Goal: Task Accomplishment & Management: Use online tool/utility

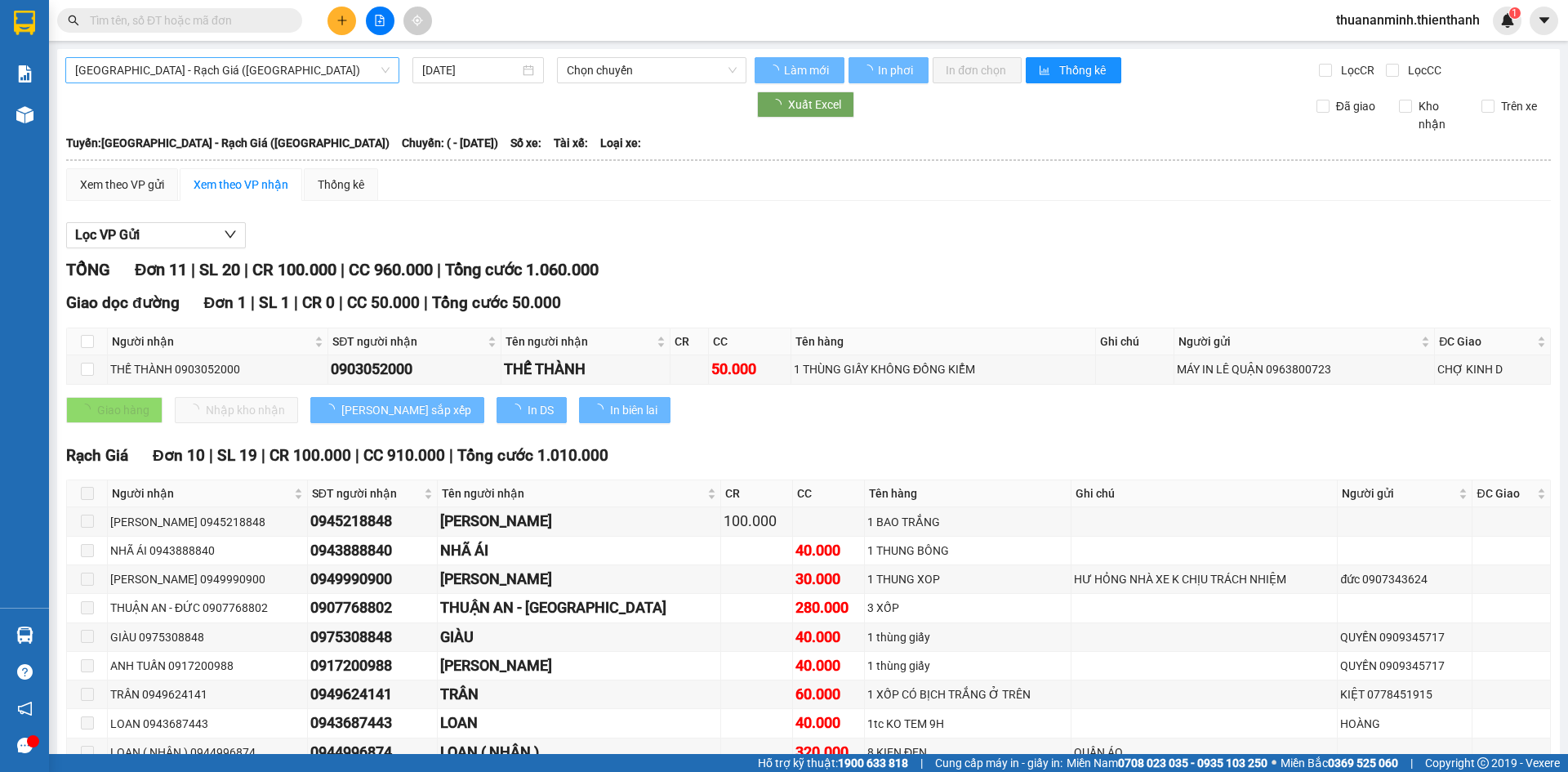
click at [205, 63] on span "[GEOGRAPHIC_DATA] - Rạch Giá ([GEOGRAPHIC_DATA])" at bounding box center [233, 69] width 315 height 24
type input "[DATE]"
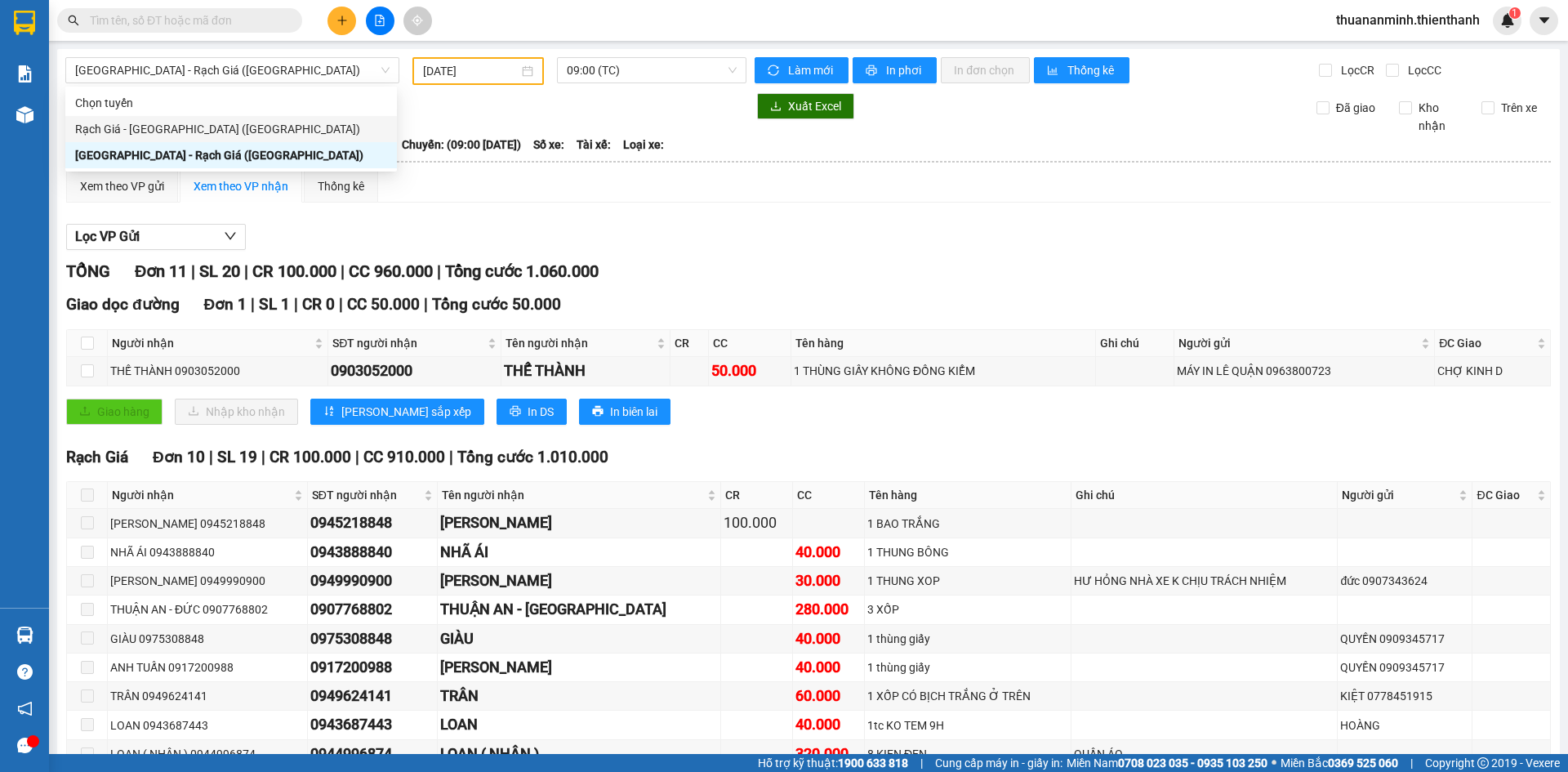
click at [652, 183] on div "Xem theo VP gửi Xem theo VP nhận Thống kê" at bounding box center [809, 186] width 1485 height 32
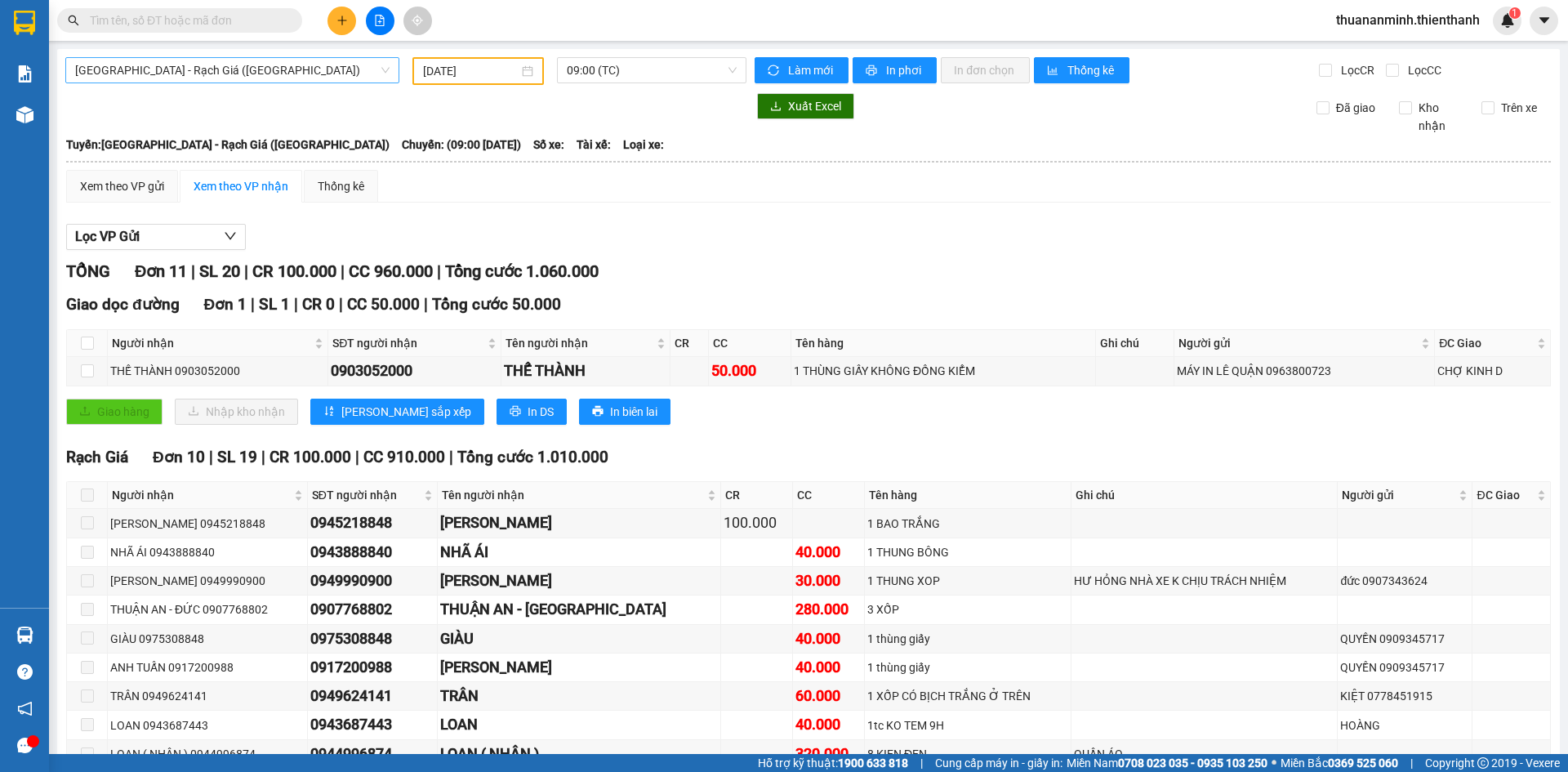
click at [271, 73] on span "[GEOGRAPHIC_DATA] - Rạch Giá ([GEOGRAPHIC_DATA])" at bounding box center [233, 69] width 315 height 24
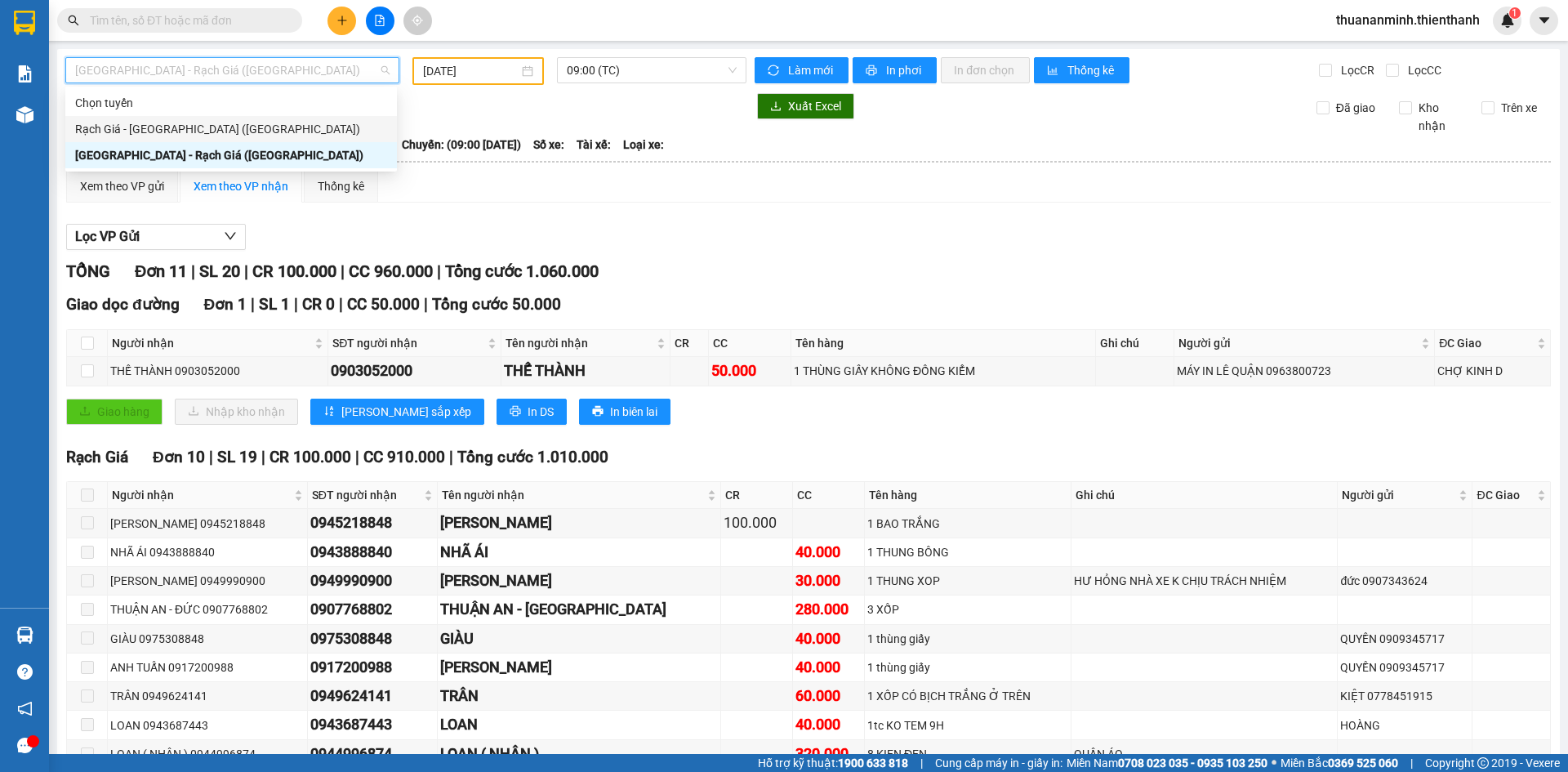
click at [136, 124] on div "Rạch Giá - [GEOGRAPHIC_DATA] ([GEOGRAPHIC_DATA])" at bounding box center [231, 129] width 312 height 18
type input "[DATE]"
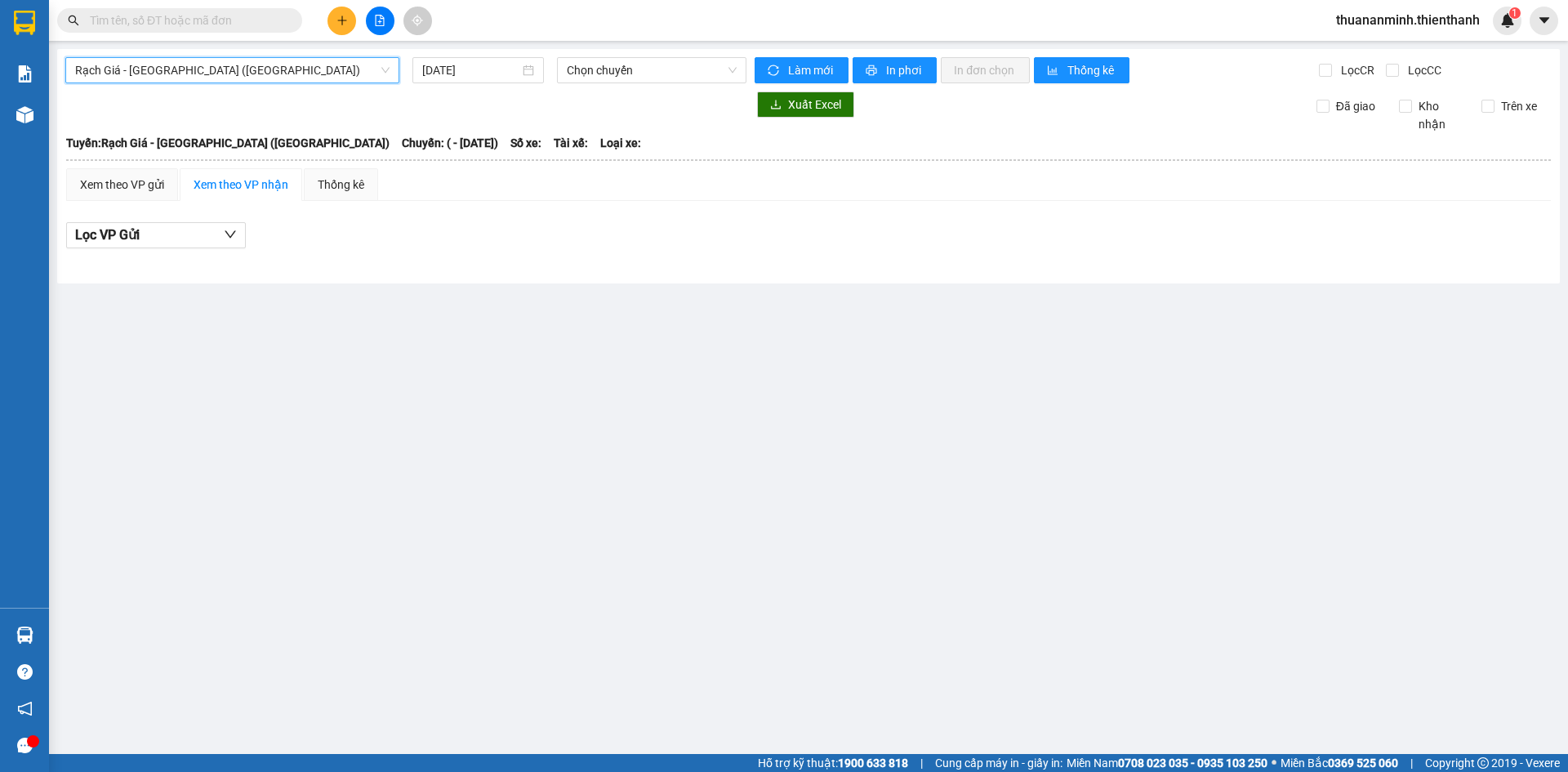
click at [130, 71] on span "Rạch Giá - [GEOGRAPHIC_DATA] ([GEOGRAPHIC_DATA])" at bounding box center [233, 69] width 315 height 24
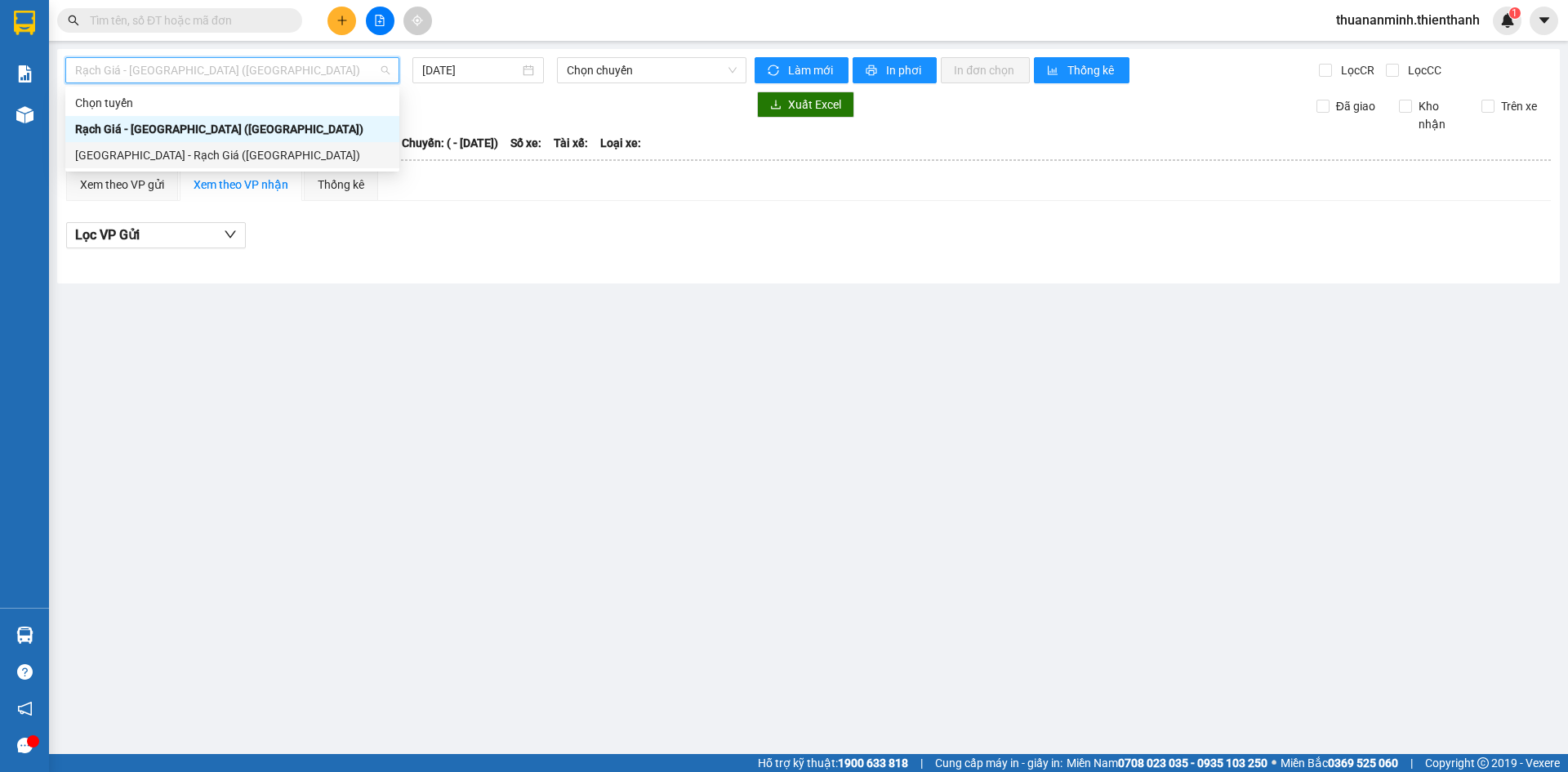
click at [124, 154] on div "[GEOGRAPHIC_DATA] - Rạch Giá ([GEOGRAPHIC_DATA])" at bounding box center [233, 156] width 315 height 18
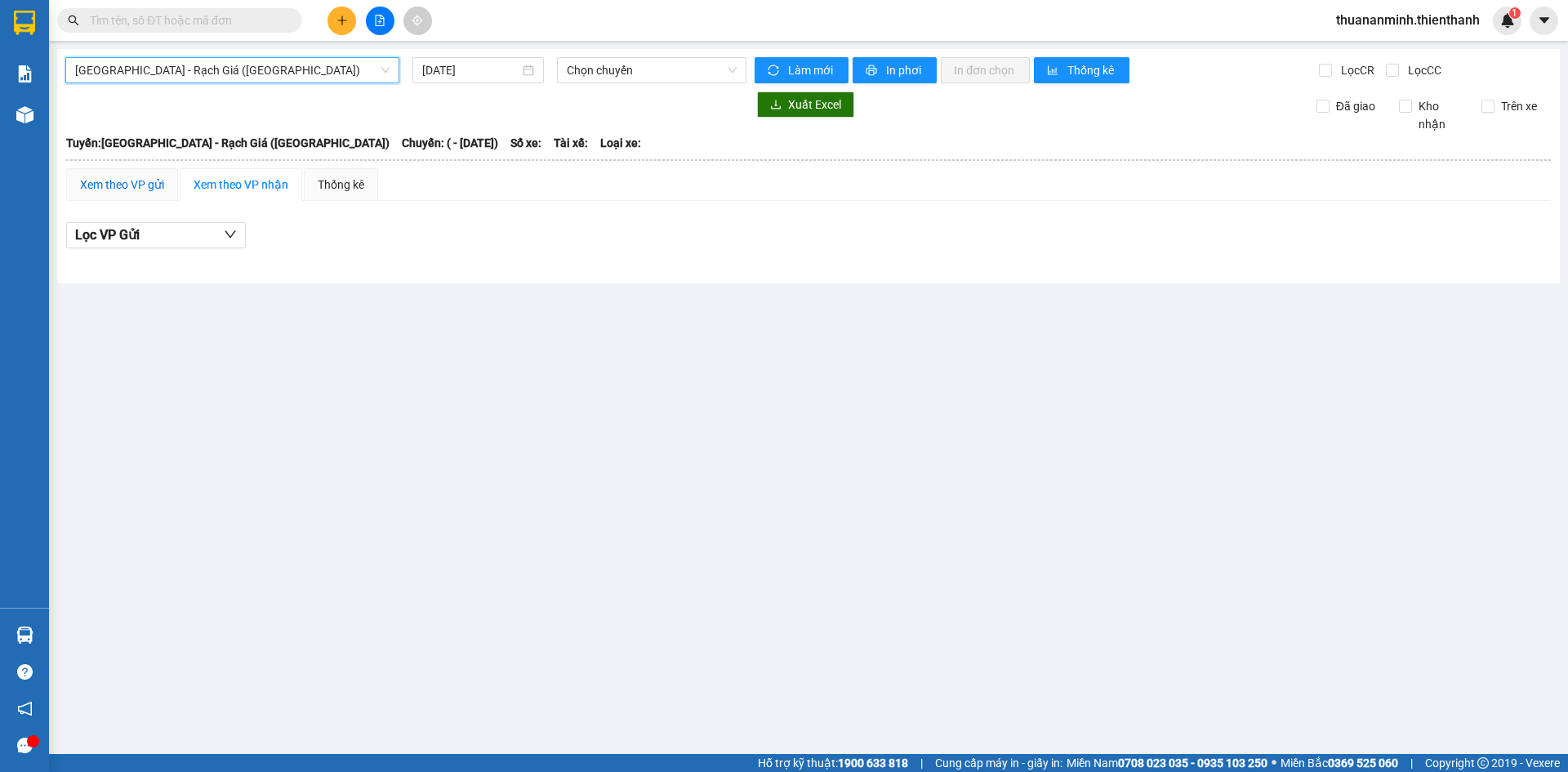
click at [133, 182] on div "Xem theo VP gửi" at bounding box center [122, 184] width 85 height 18
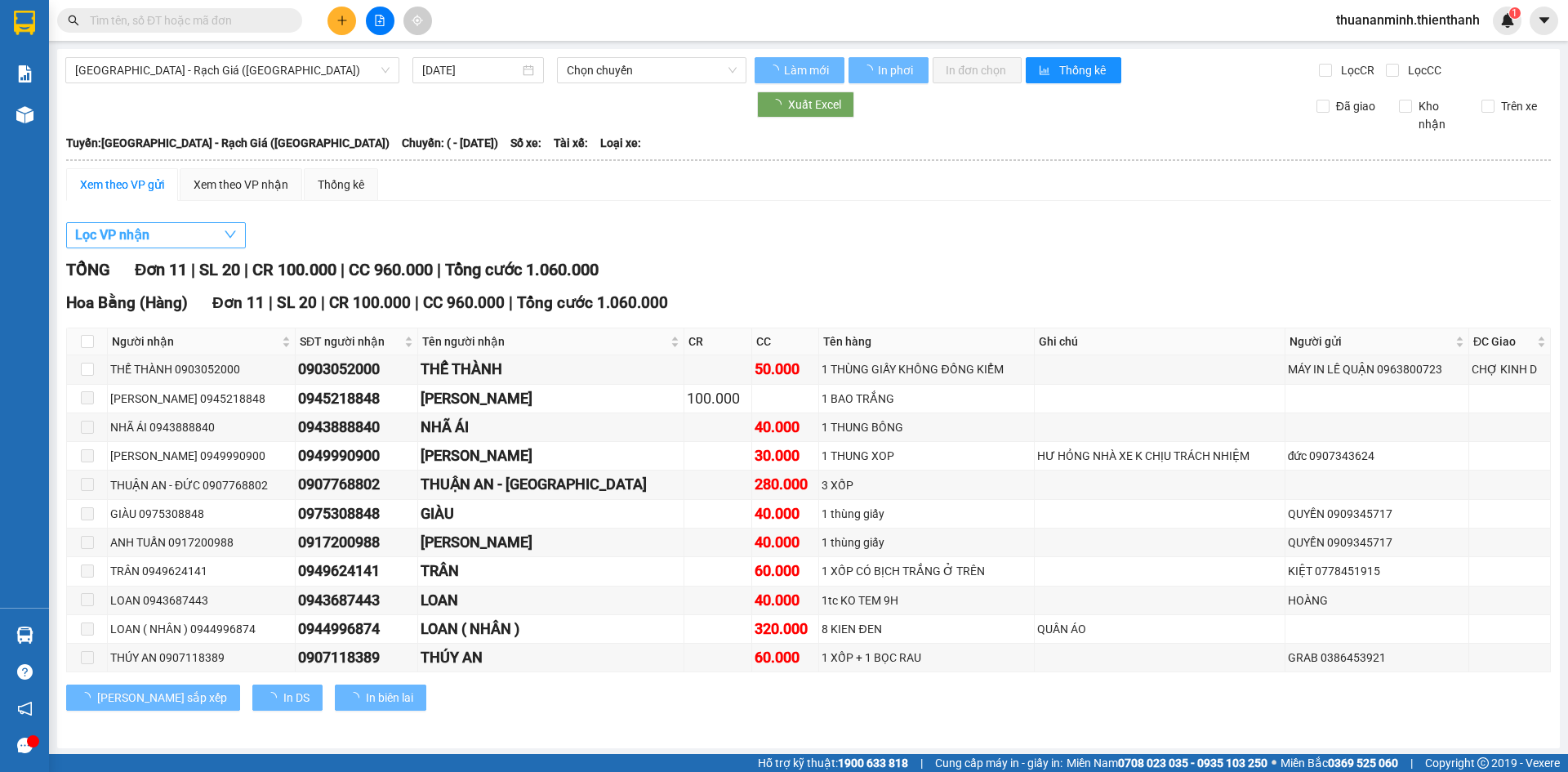
type input "[DATE]"
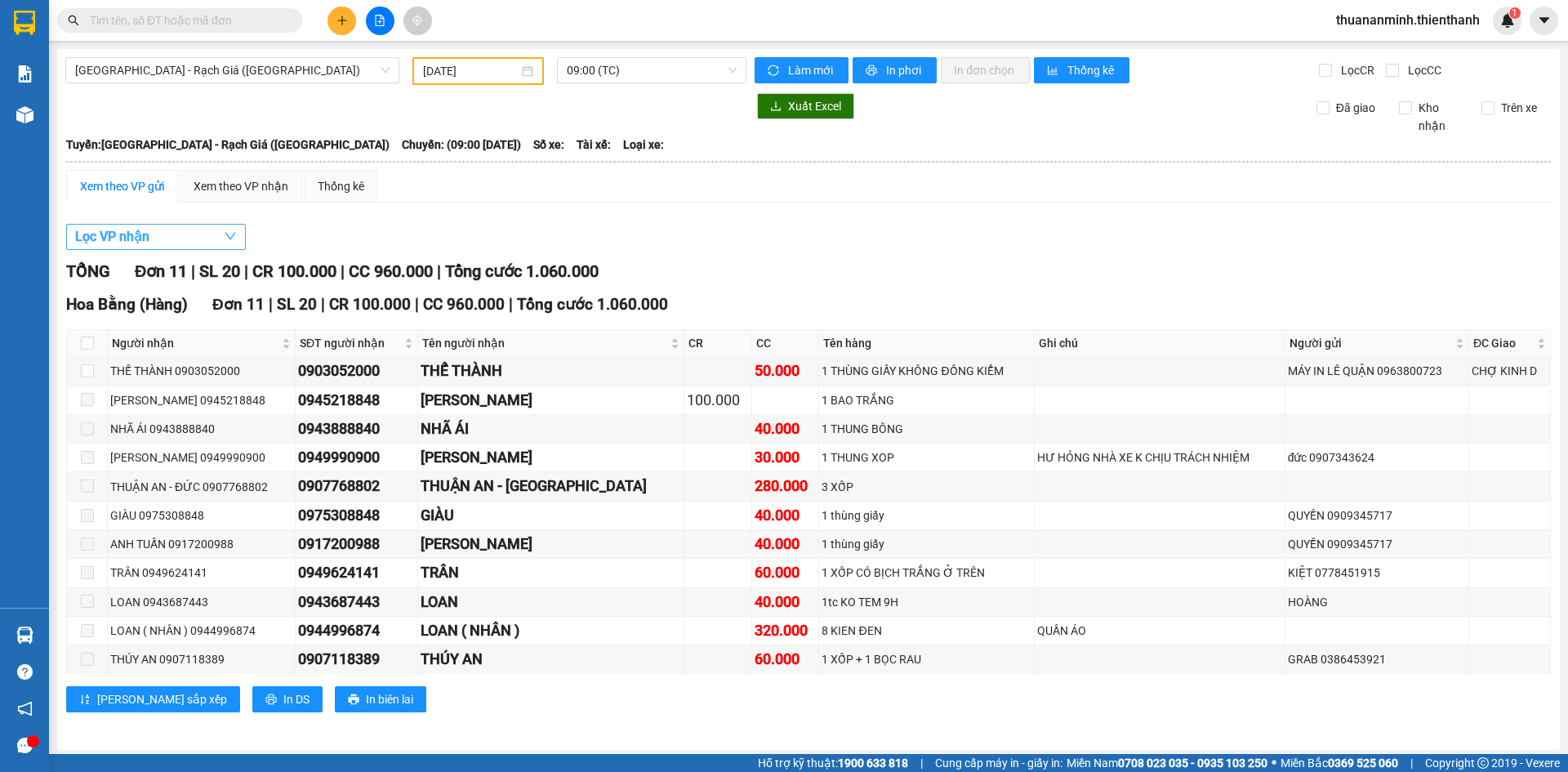
click at [140, 238] on span "Lọc VP nhận" at bounding box center [112, 237] width 75 height 21
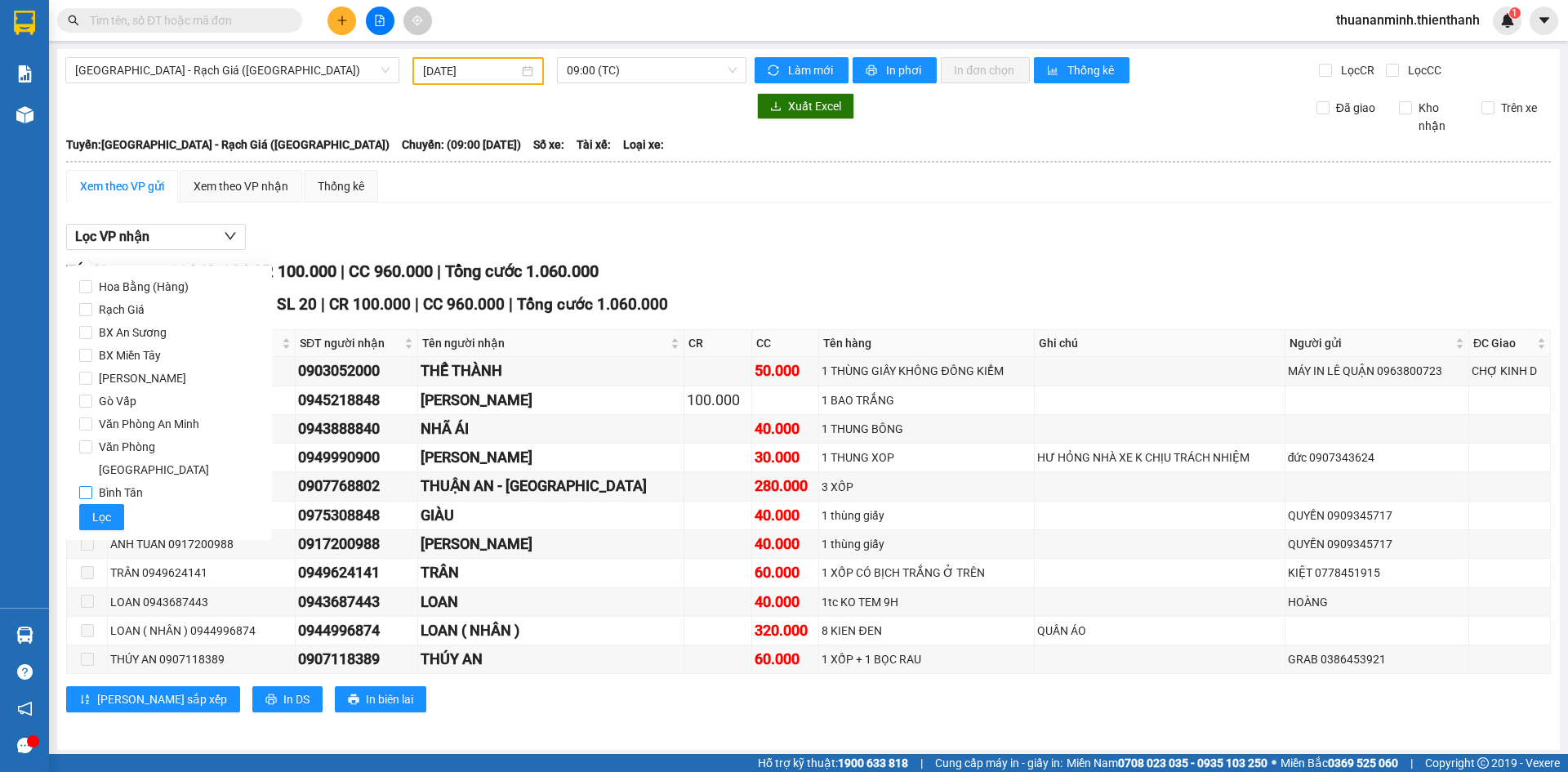
drag, startPoint x: 149, startPoint y: 426, endPoint x: 104, endPoint y: 459, distance: 55.8
click at [148, 431] on span "Văn Phòng An Minh" at bounding box center [149, 424] width 113 height 22
click at [93, 431] on input "Văn Phòng An Minh" at bounding box center [85, 424] width 13 height 13
checkbox input "true"
click at [87, 504] on button "Lọc" at bounding box center [102, 516] width 45 height 26
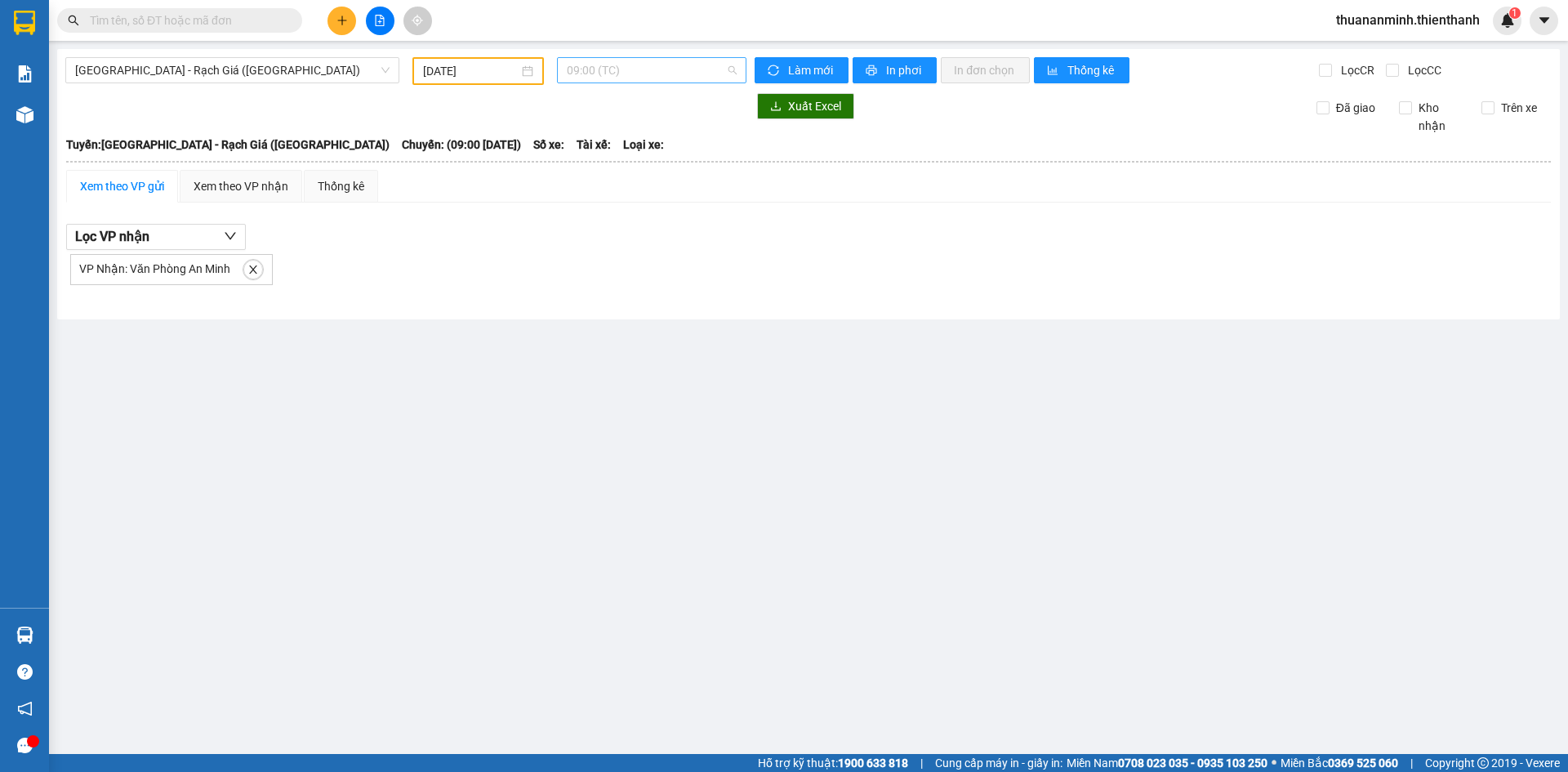
click at [581, 73] on span "09:00 (TC)" at bounding box center [651, 69] width 170 height 24
click at [493, 56] on div "Sài Gòn - Rạch Giá (Hàng Hoá) 21/06/2025 09:00 (TC) Làm mới In phơi In đơn chọn…" at bounding box center [809, 184] width 1503 height 271
drag, startPoint x: 262, startPoint y: 69, endPoint x: 240, endPoint y: 85, distance: 27.2
click at [262, 69] on span "[GEOGRAPHIC_DATA] - Rạch Giá ([GEOGRAPHIC_DATA])" at bounding box center [233, 69] width 315 height 24
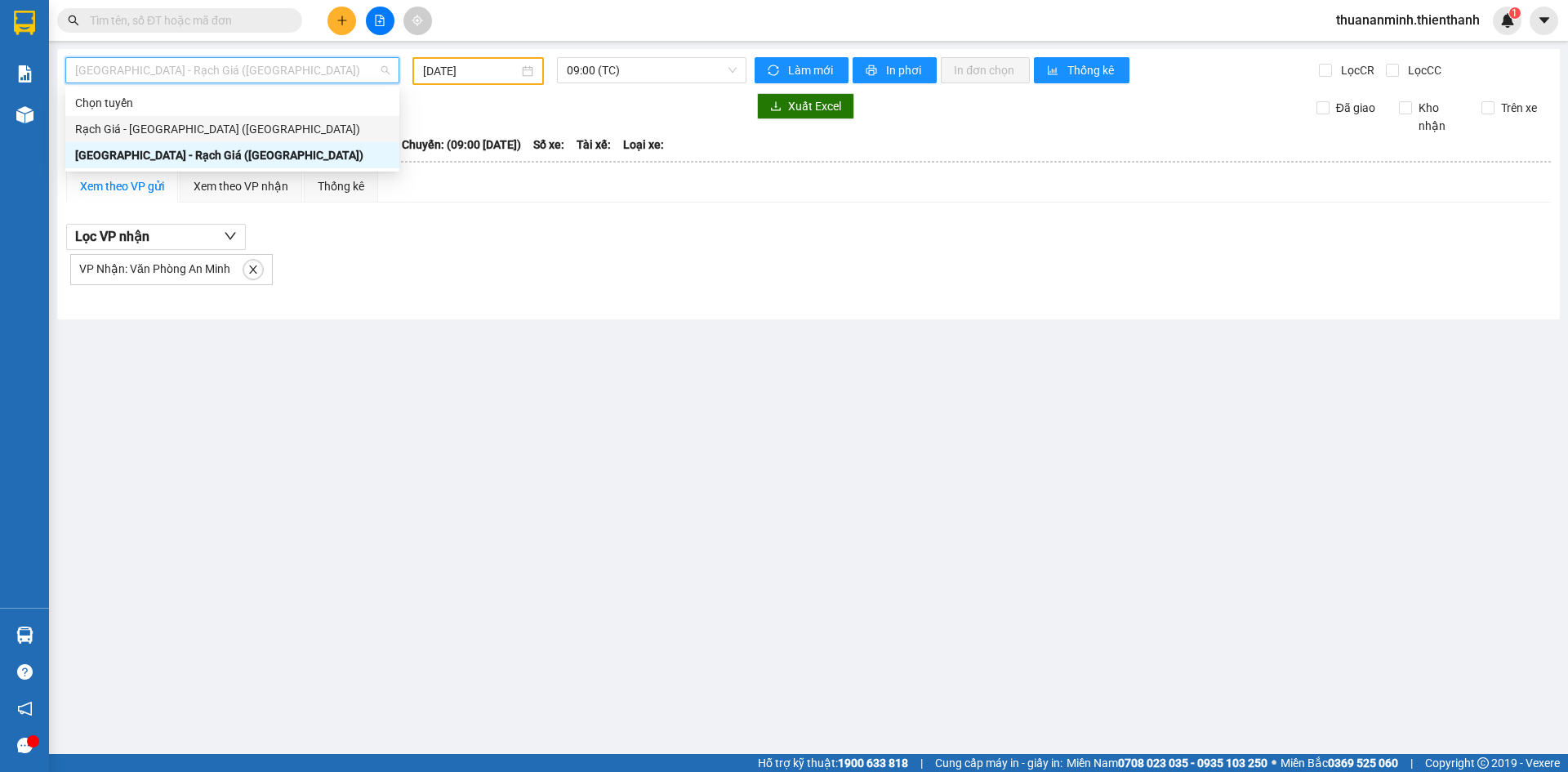
click at [153, 131] on div "Rạch Giá - [GEOGRAPHIC_DATA] ([GEOGRAPHIC_DATA])" at bounding box center [233, 129] width 315 height 18
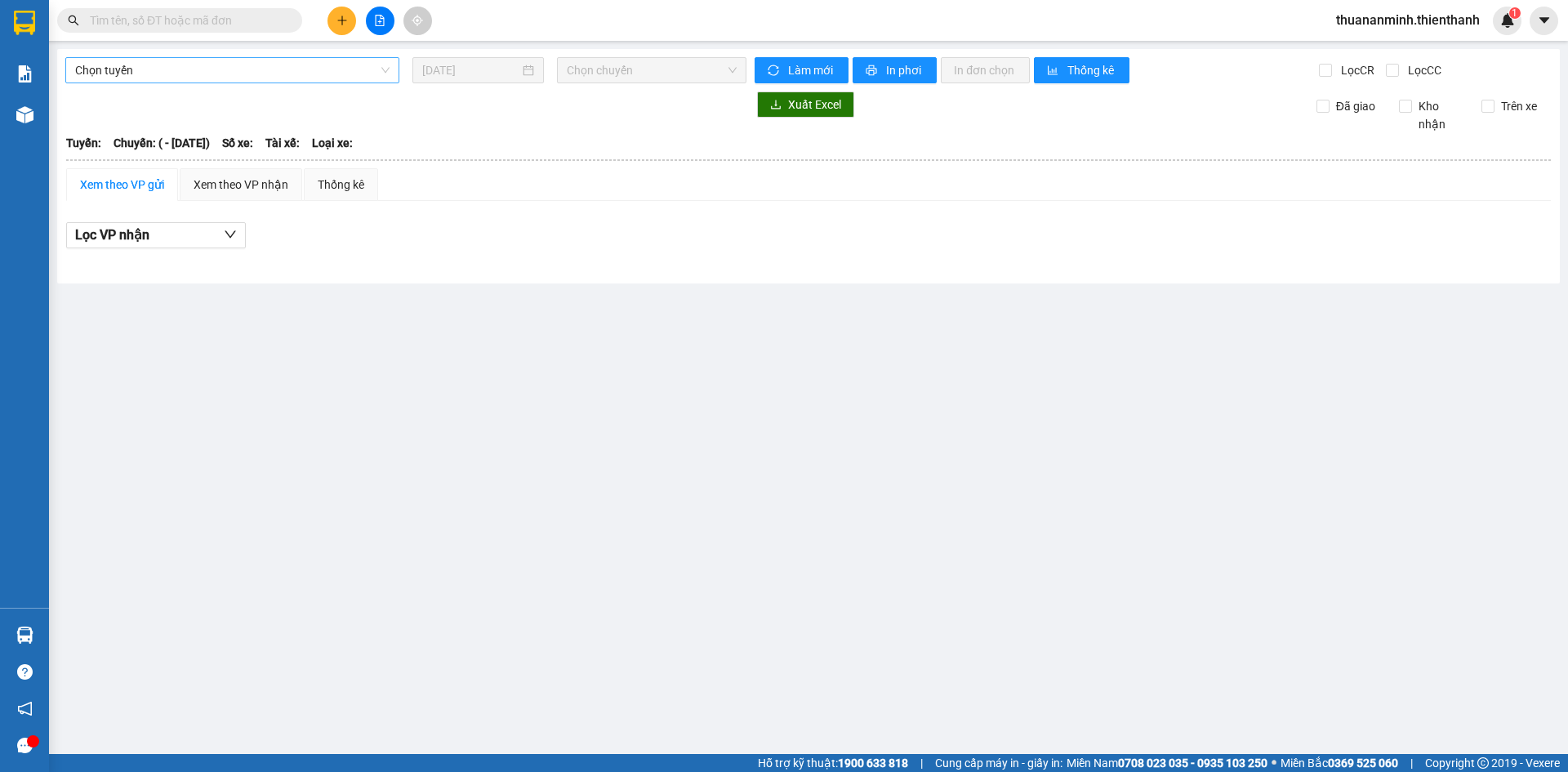
type input "[DATE]"
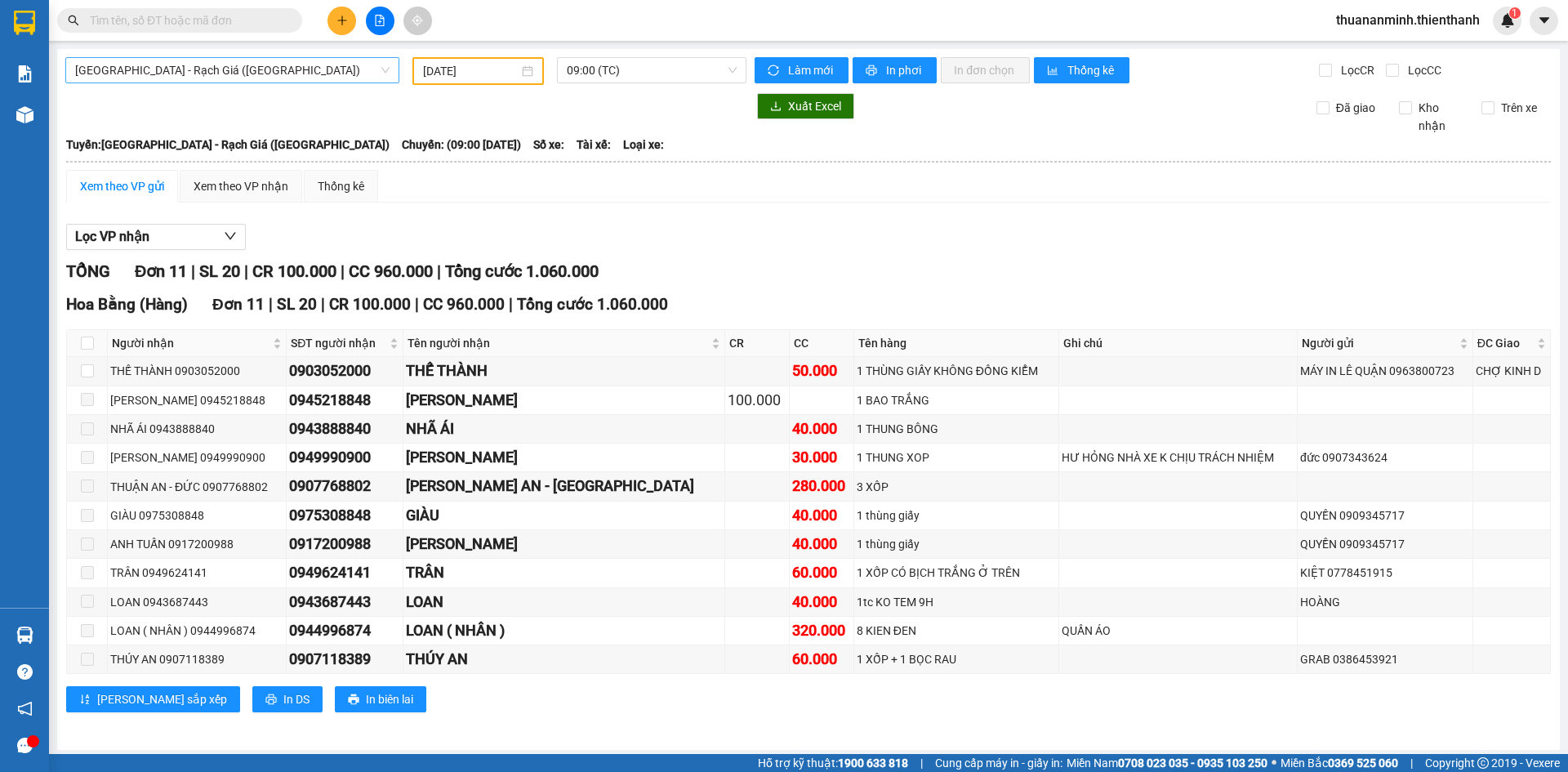
click at [279, 73] on span "[GEOGRAPHIC_DATA] - Rạch Giá ([GEOGRAPHIC_DATA])" at bounding box center [233, 69] width 315 height 24
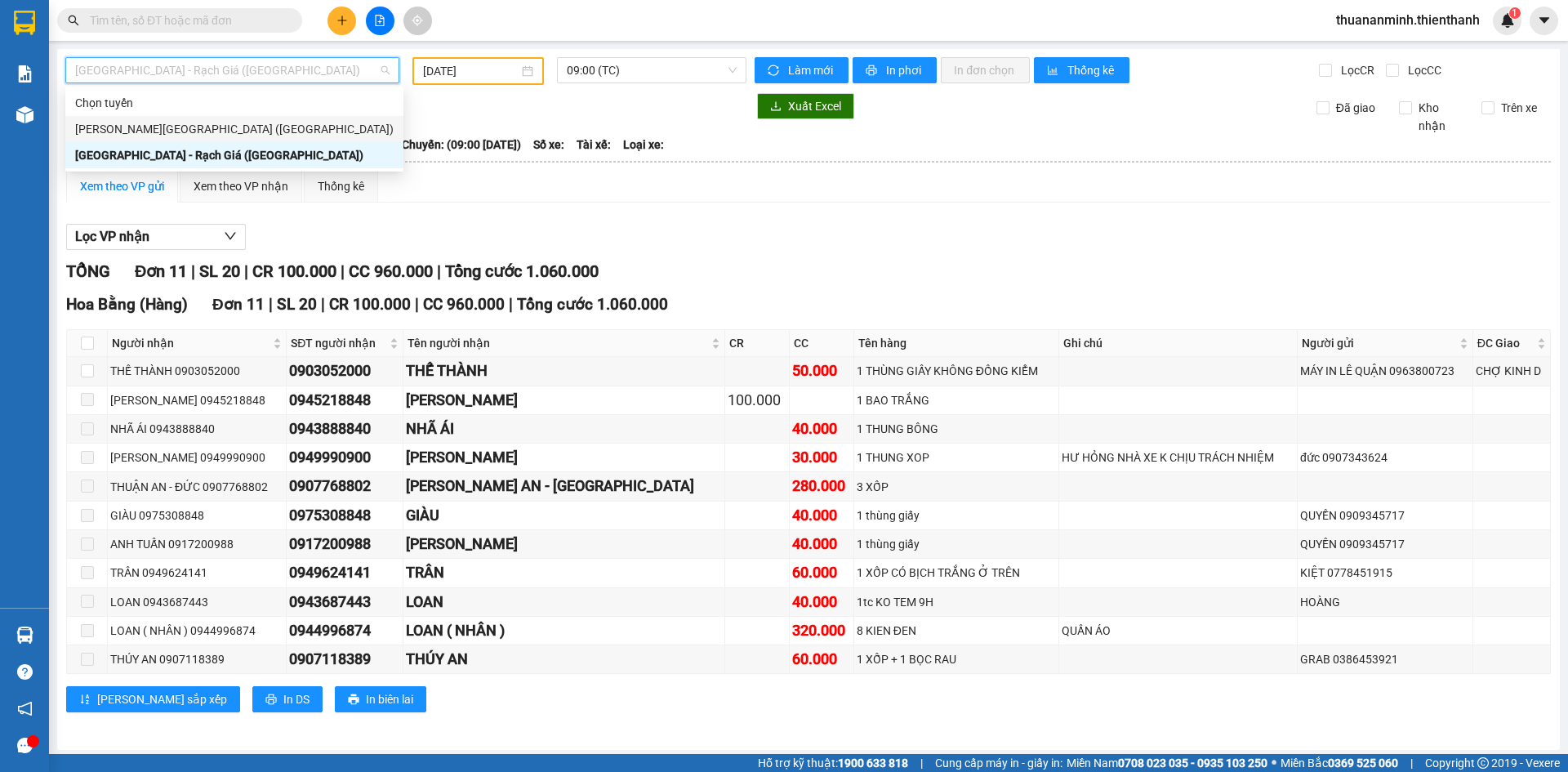
click at [167, 120] on div "Rạch Giá - [GEOGRAPHIC_DATA] ([GEOGRAPHIC_DATA])" at bounding box center [235, 129] width 338 height 26
type input "[DATE]"
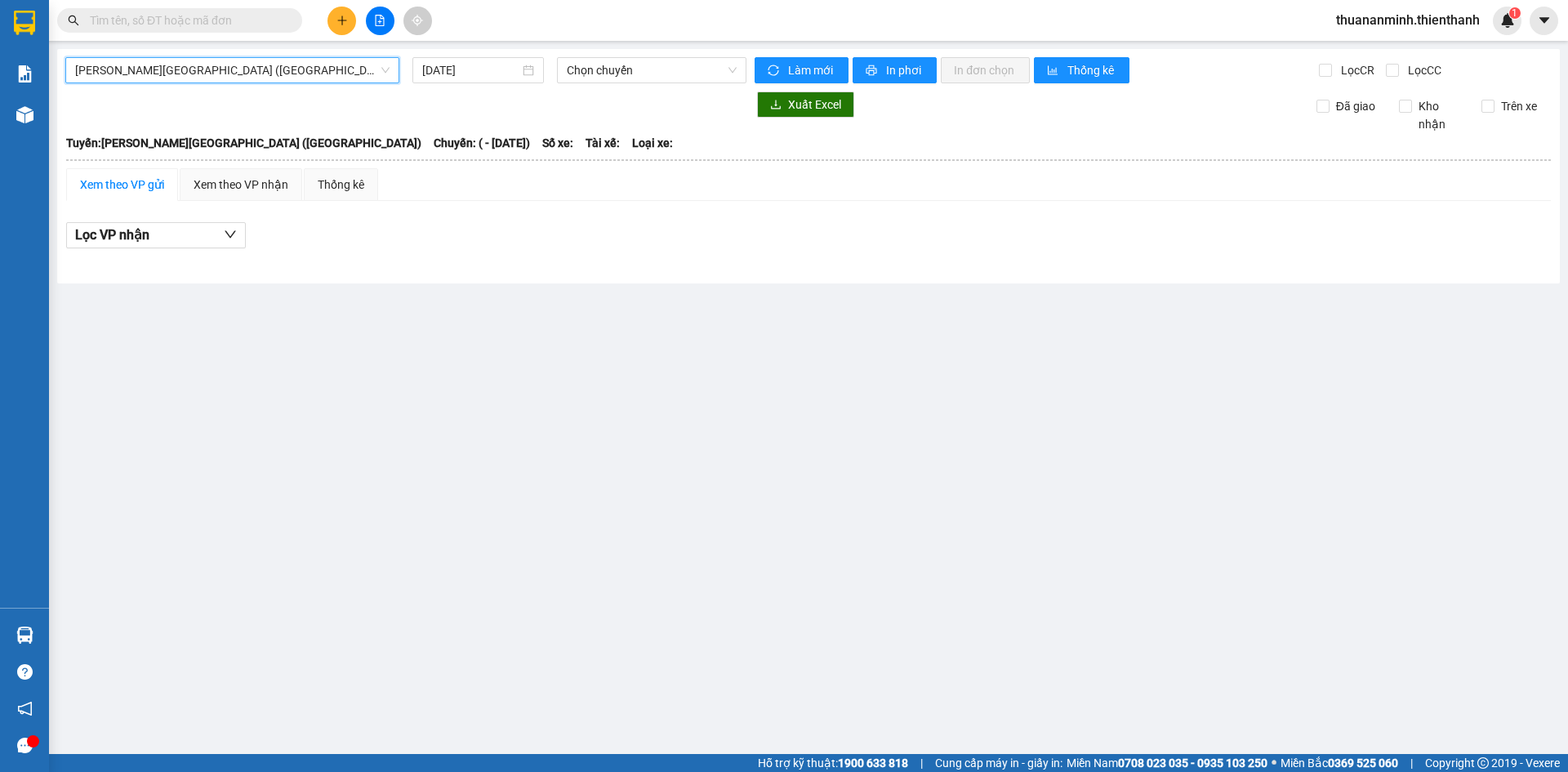
click at [180, 75] on span "Rạch Giá - [GEOGRAPHIC_DATA] ([GEOGRAPHIC_DATA])" at bounding box center [233, 69] width 315 height 24
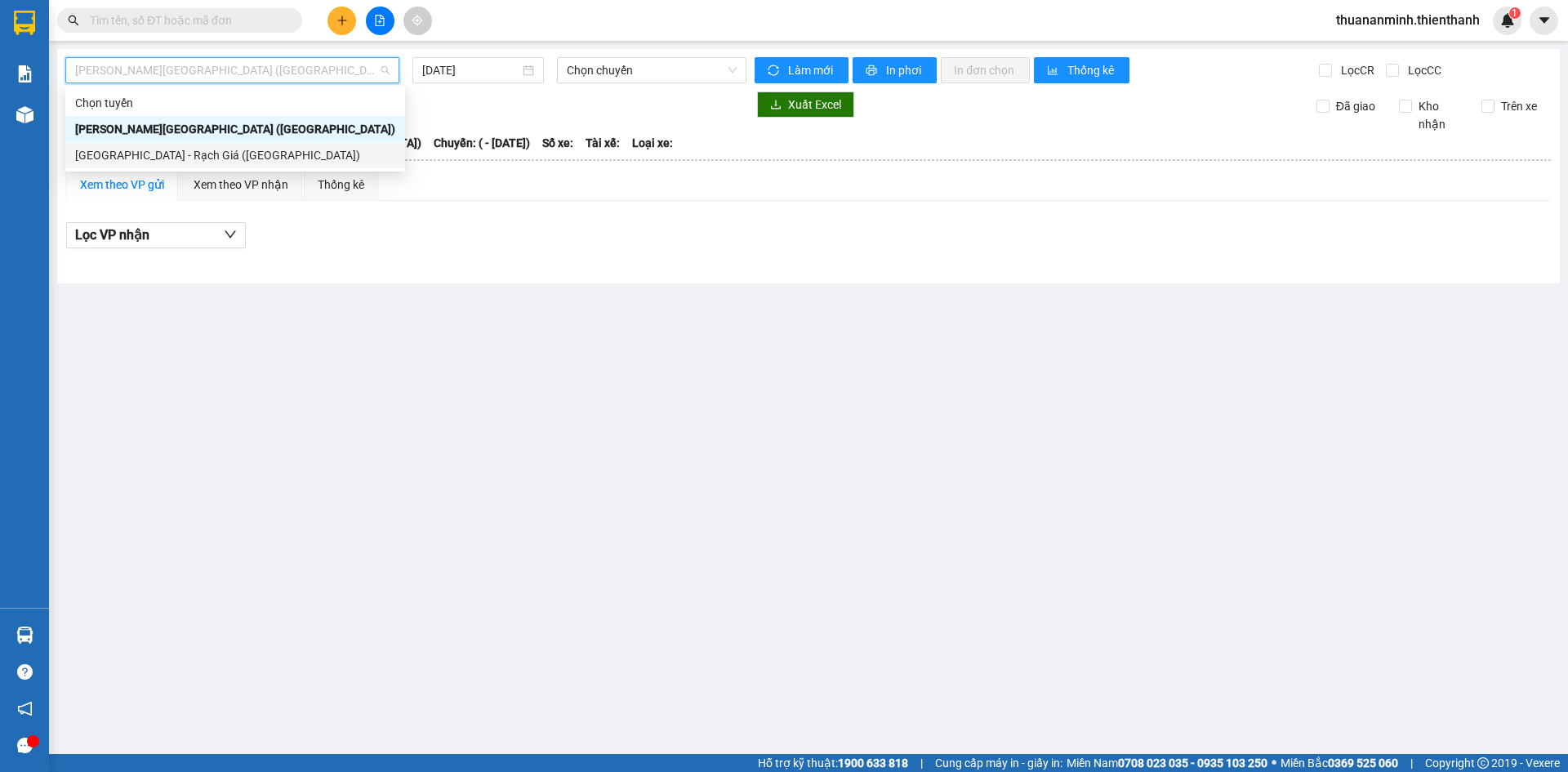
click at [149, 156] on div "[GEOGRAPHIC_DATA] - Rạch Giá ([GEOGRAPHIC_DATA])" at bounding box center [236, 156] width 320 height 18
type input "[DATE]"
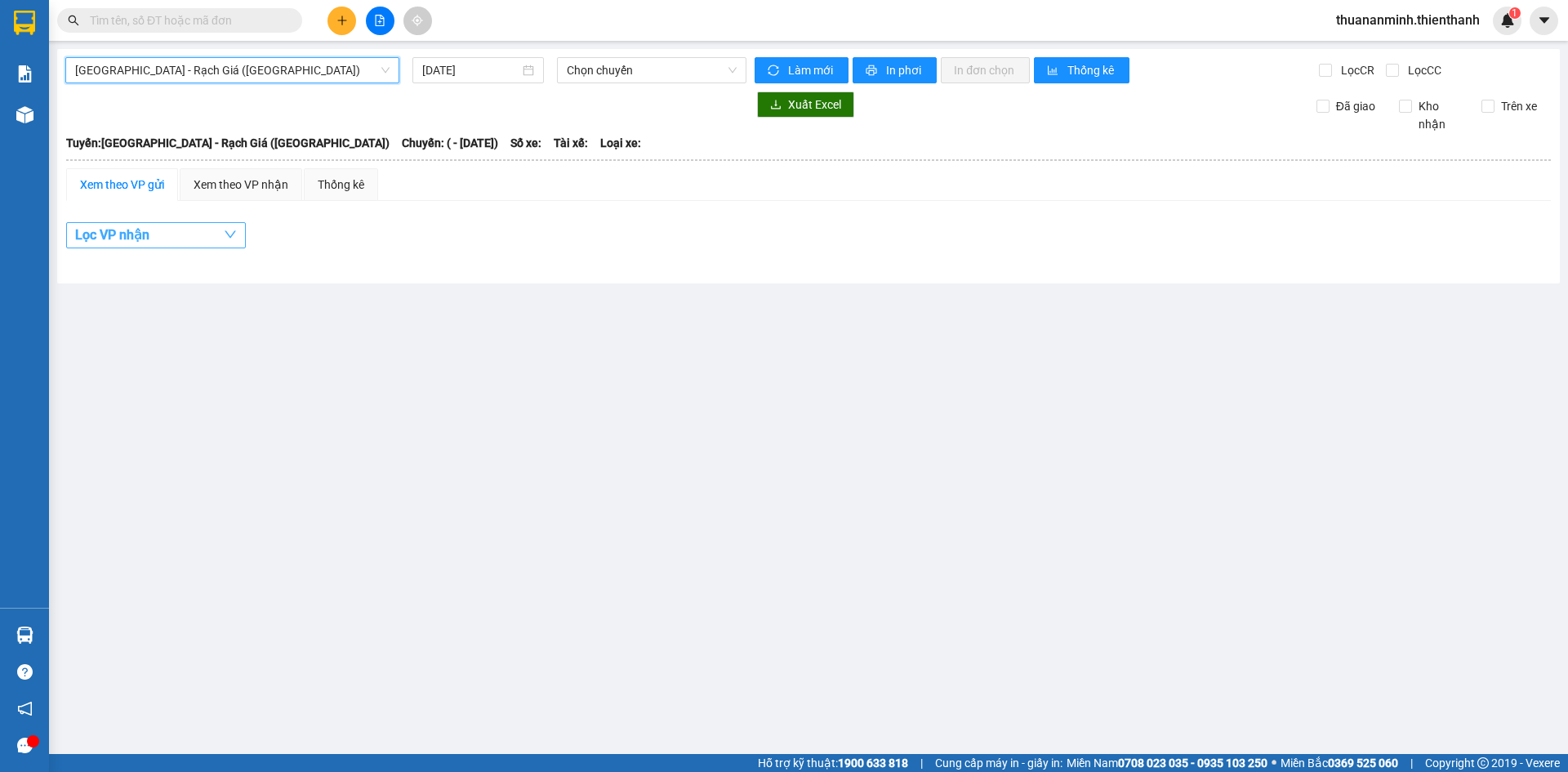
click at [193, 238] on button "Lọc VP nhận" at bounding box center [157, 235] width 180 height 26
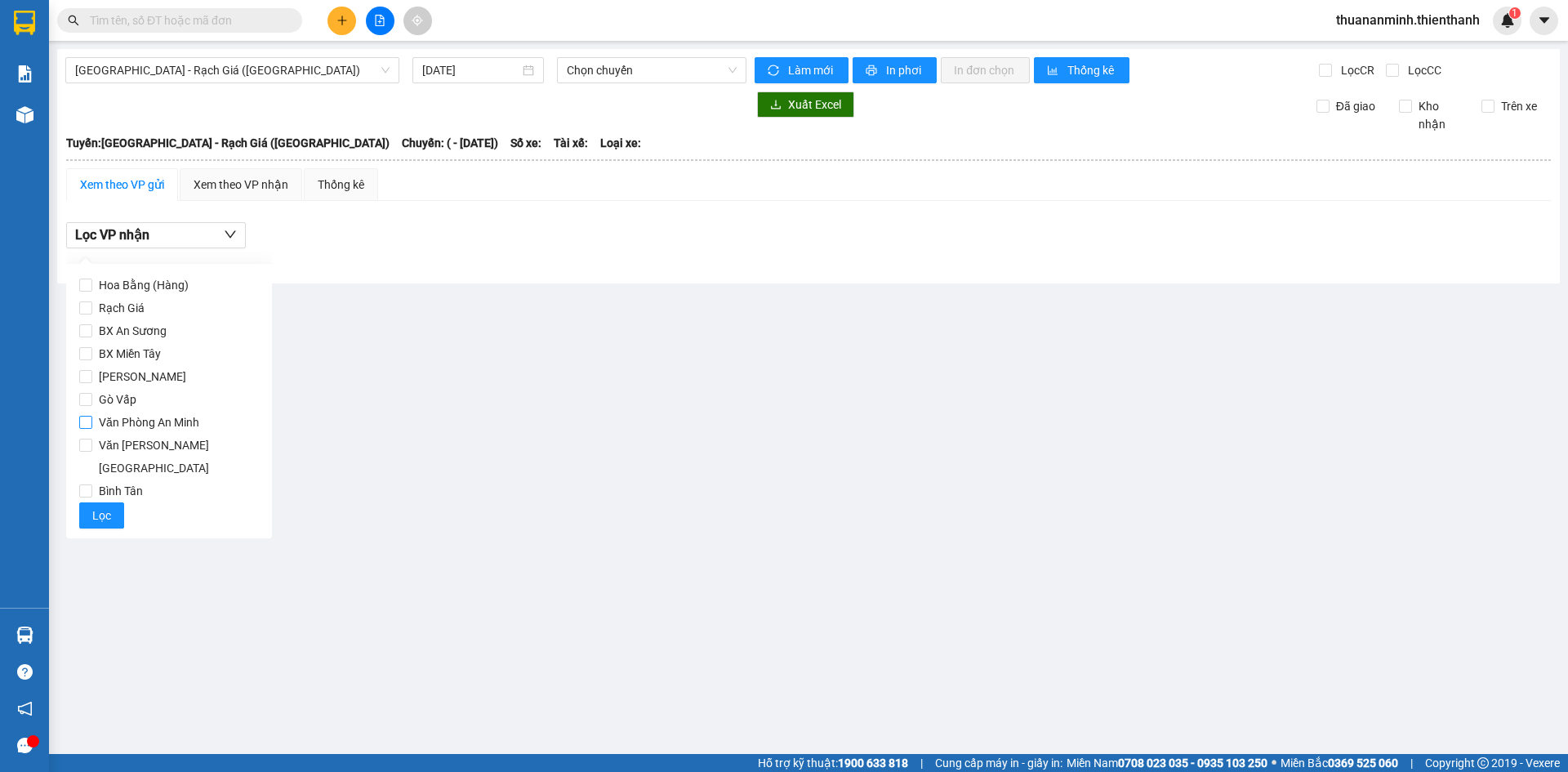
click at [160, 422] on span "Văn Phòng An Minh" at bounding box center [149, 422] width 113 height 22
click at [93, 422] on input "Văn Phòng An Minh" at bounding box center [85, 422] width 13 height 13
checkbox input "true"
click at [88, 502] on button "Lọc" at bounding box center [102, 515] width 45 height 26
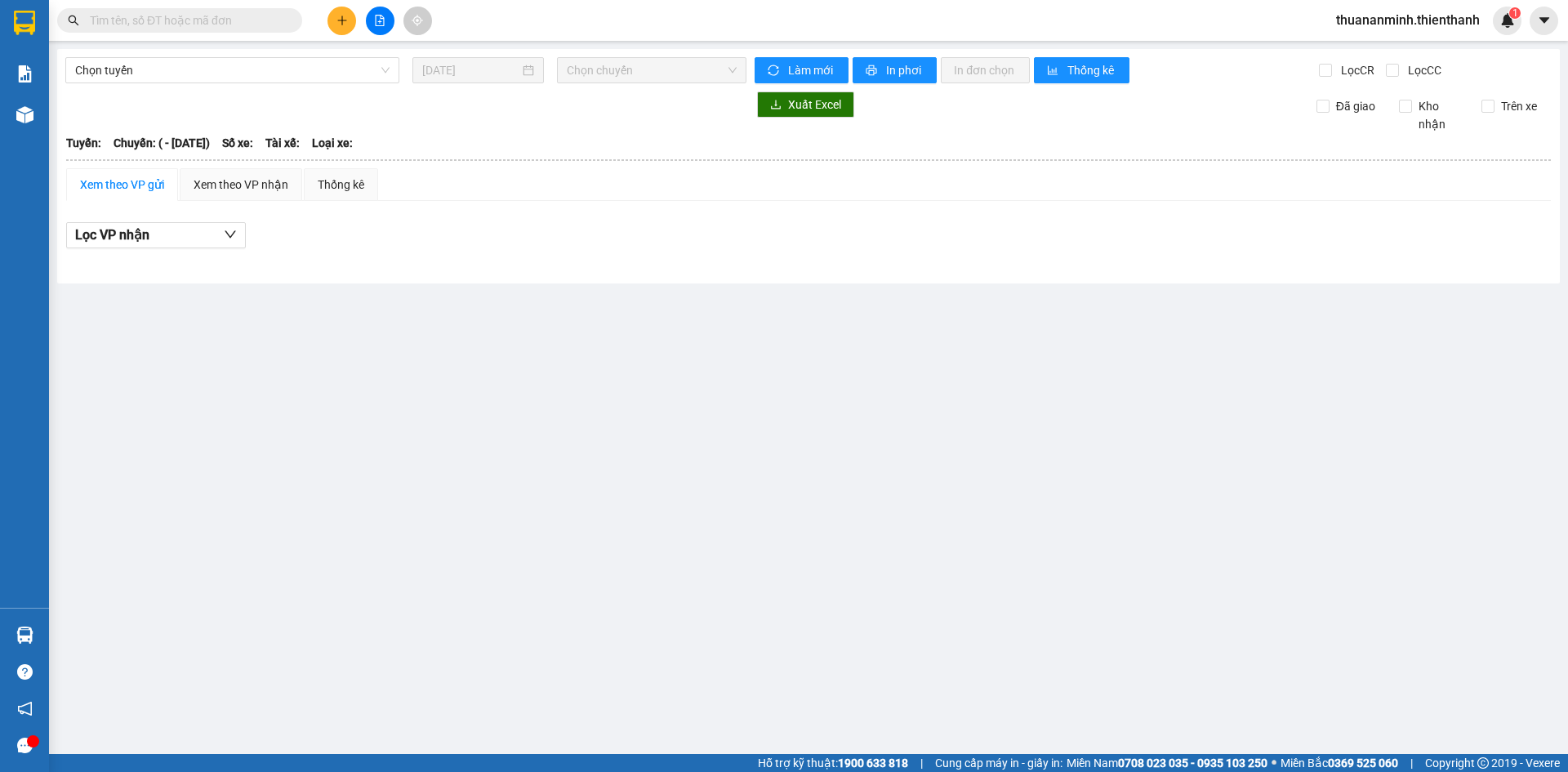
type input "[DATE]"
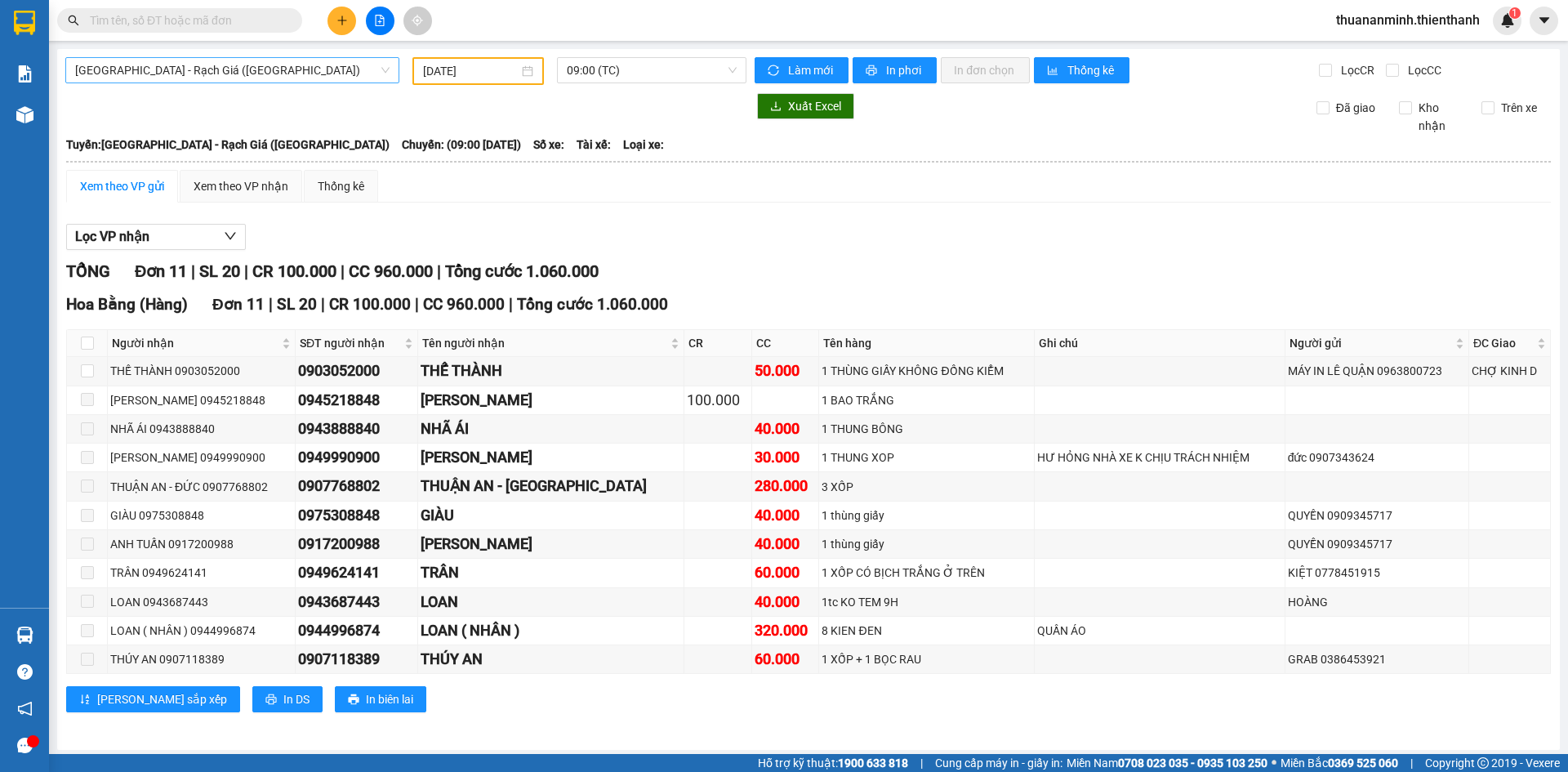
drag, startPoint x: 287, startPoint y: 61, endPoint x: 271, endPoint y: 80, distance: 24.8
click at [286, 61] on span "[GEOGRAPHIC_DATA] - Rạch Giá ([GEOGRAPHIC_DATA])" at bounding box center [233, 69] width 315 height 24
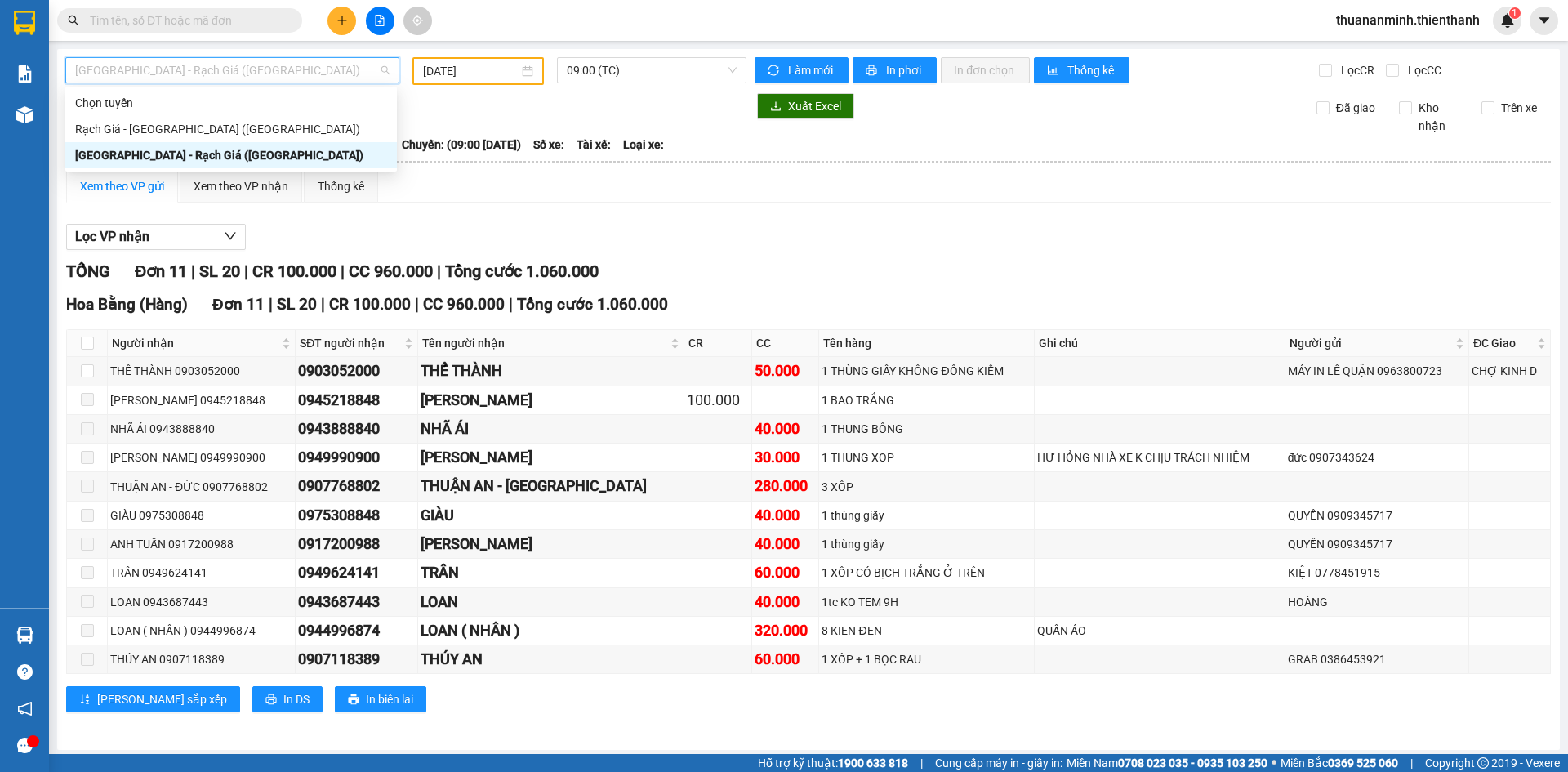
click at [158, 123] on div "Rạch Giá - [GEOGRAPHIC_DATA] ([GEOGRAPHIC_DATA])" at bounding box center [231, 129] width 312 height 18
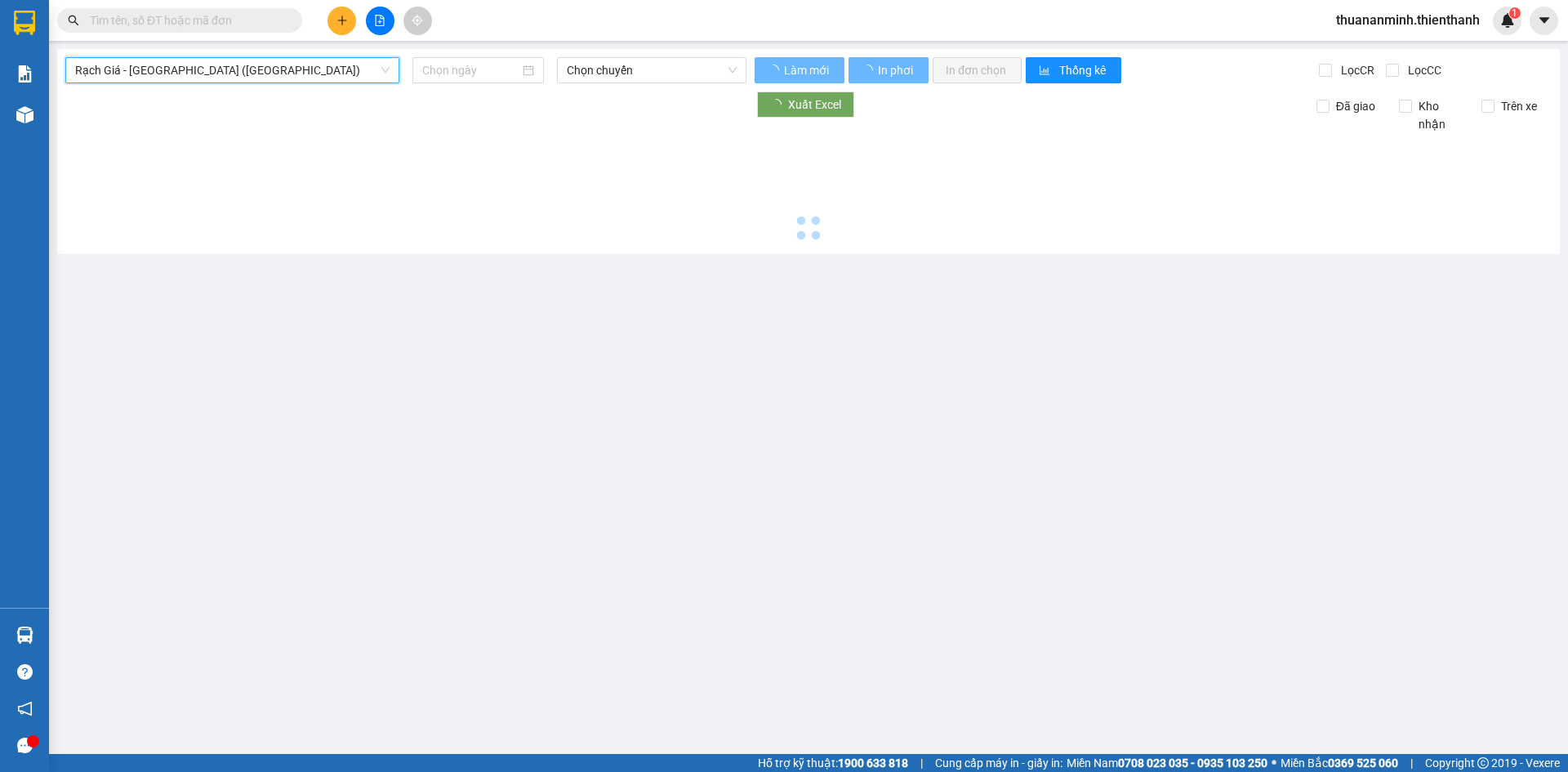
type input "[DATE]"
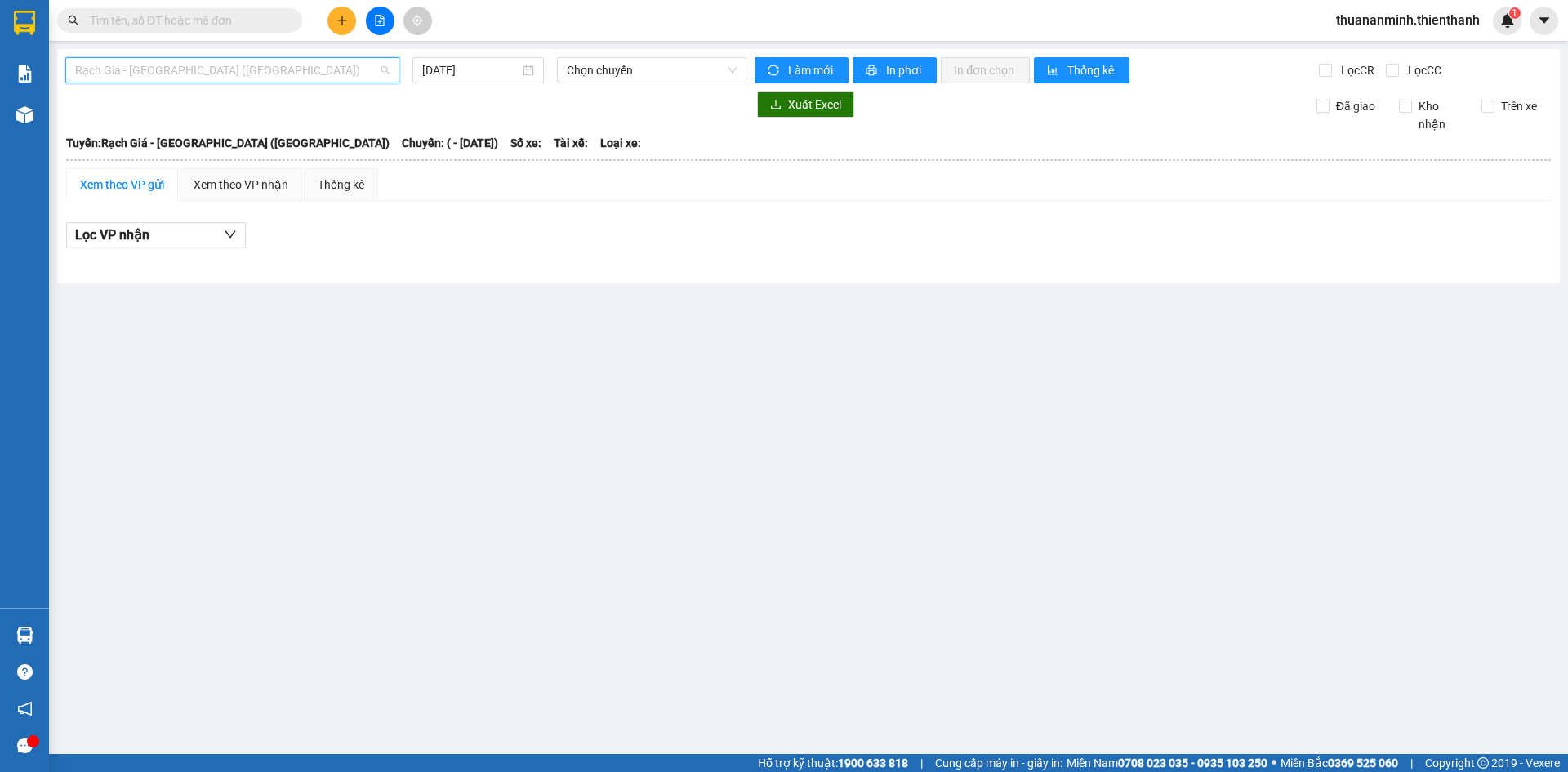
click at [152, 66] on span "Rạch Giá - [GEOGRAPHIC_DATA] ([GEOGRAPHIC_DATA])" at bounding box center [233, 69] width 315 height 24
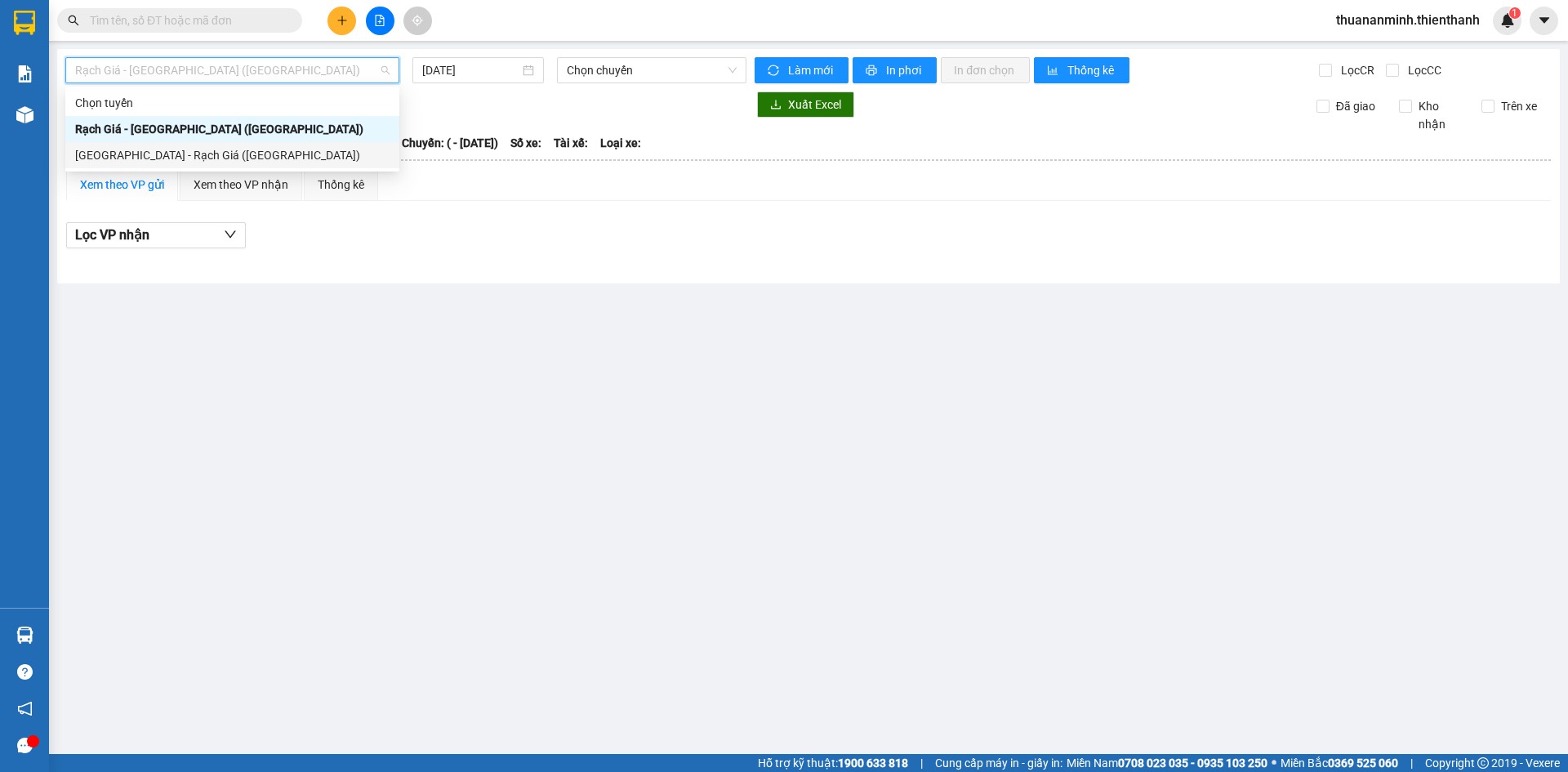
click at [148, 153] on div "[GEOGRAPHIC_DATA] - Rạch Giá ([GEOGRAPHIC_DATA])" at bounding box center [233, 156] width 315 height 18
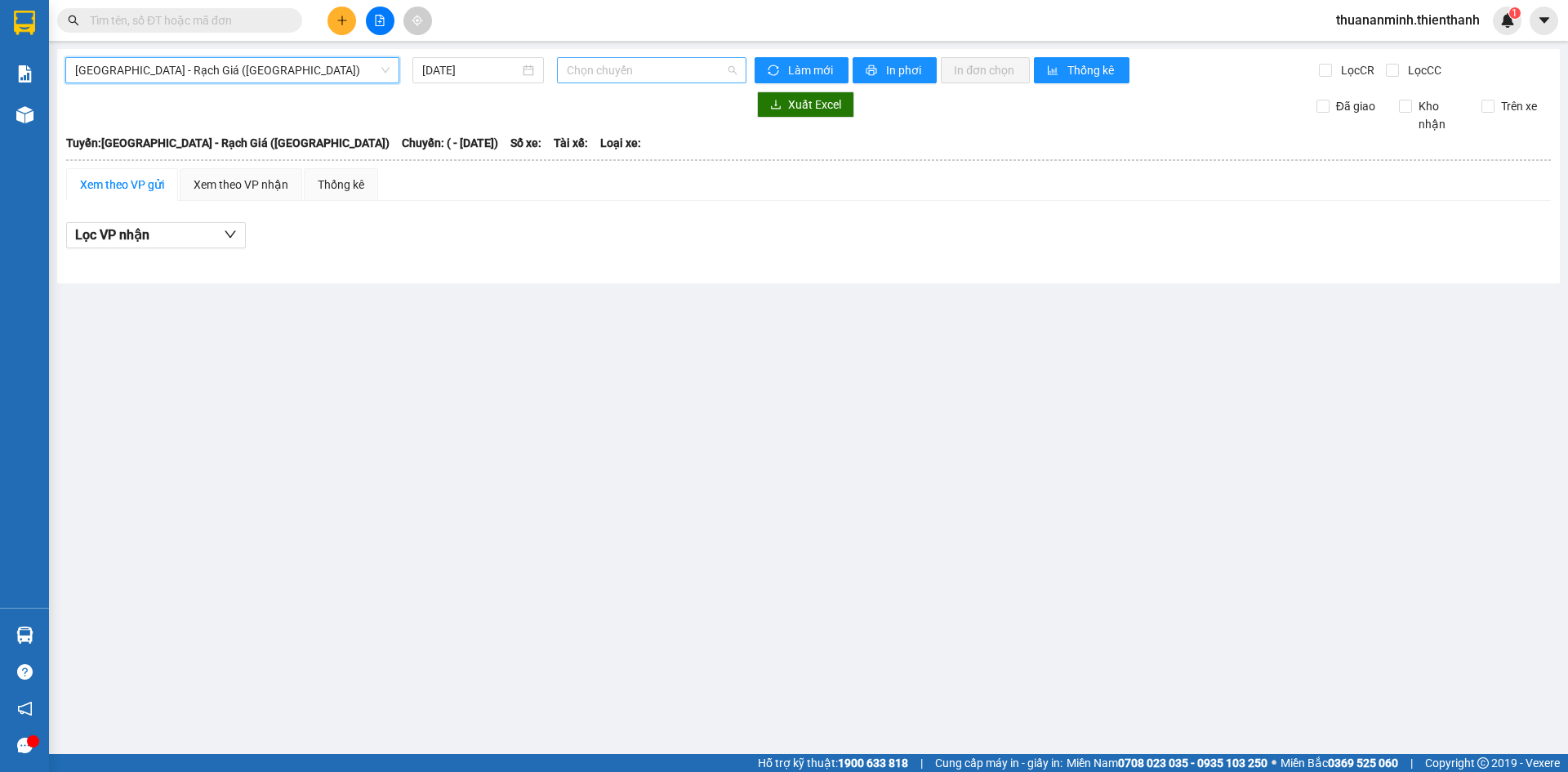
click at [633, 65] on span "Chọn chuyến" at bounding box center [651, 69] width 170 height 24
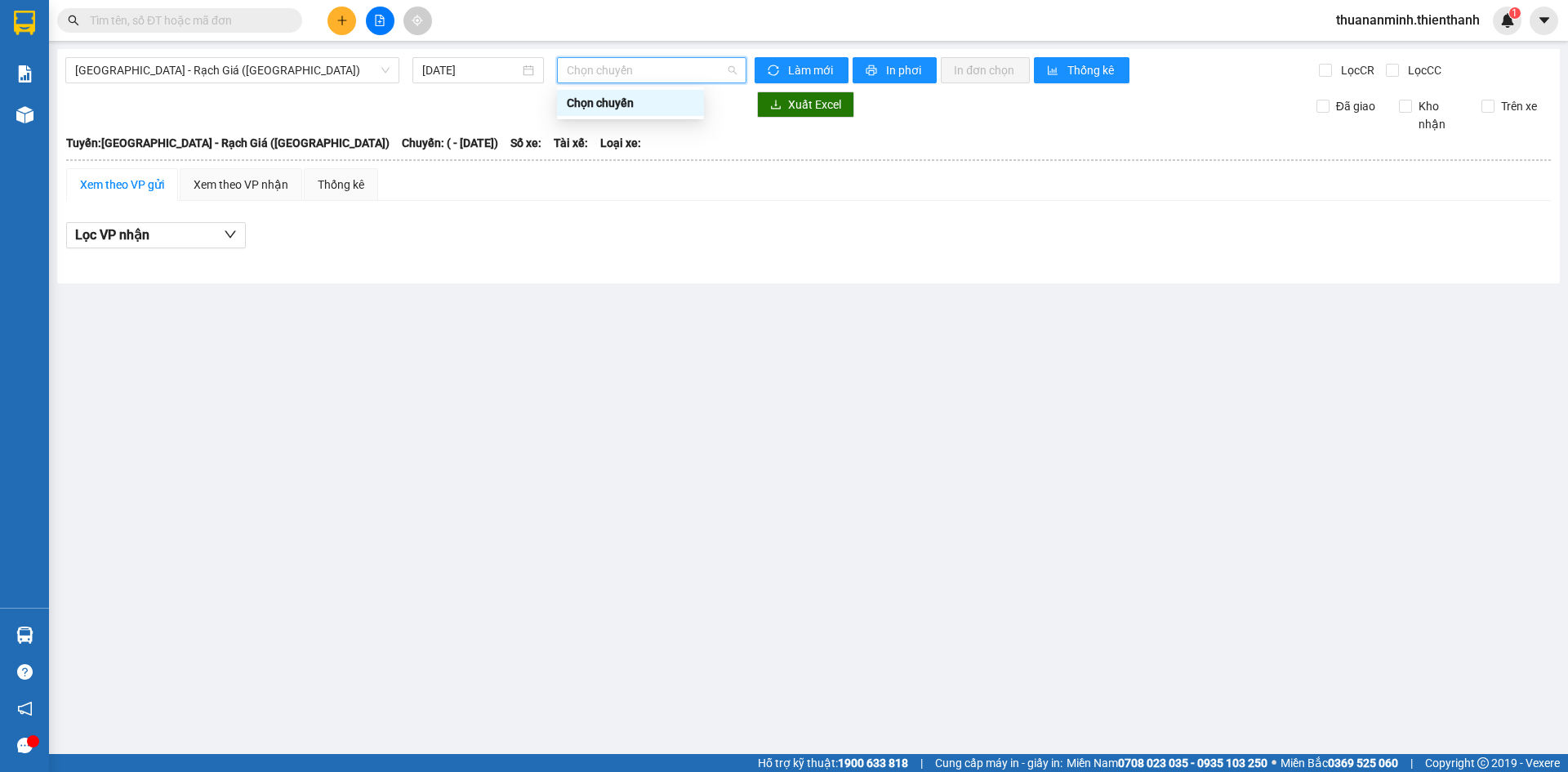
click at [603, 169] on div "Xem theo VP gửi Xem theo VP nhận Thống kê" at bounding box center [809, 184] width 1485 height 32
click at [471, 63] on input "[DATE]" at bounding box center [470, 70] width 97 height 18
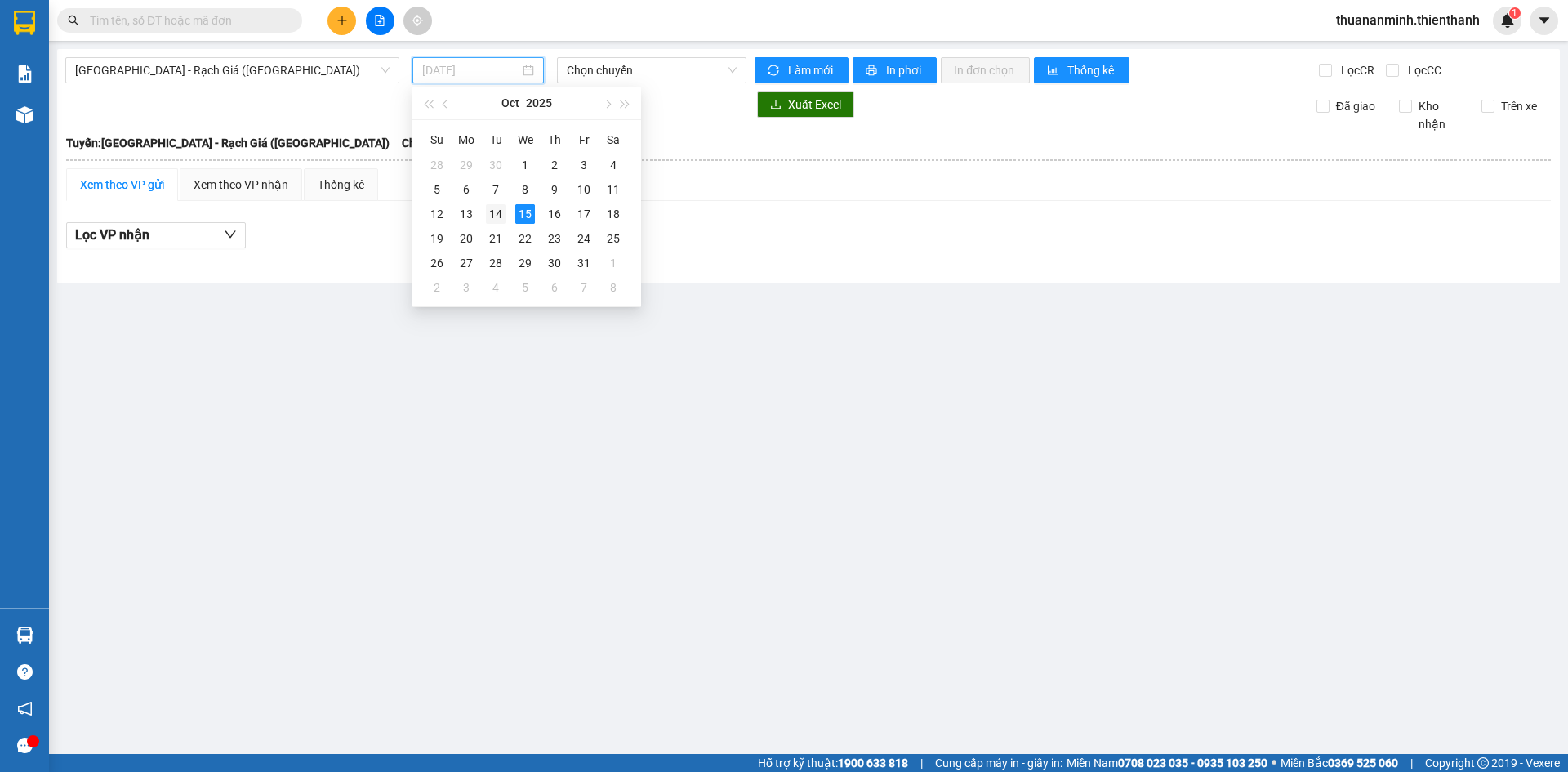
click at [496, 208] on div "14" at bounding box center [496, 214] width 20 height 20
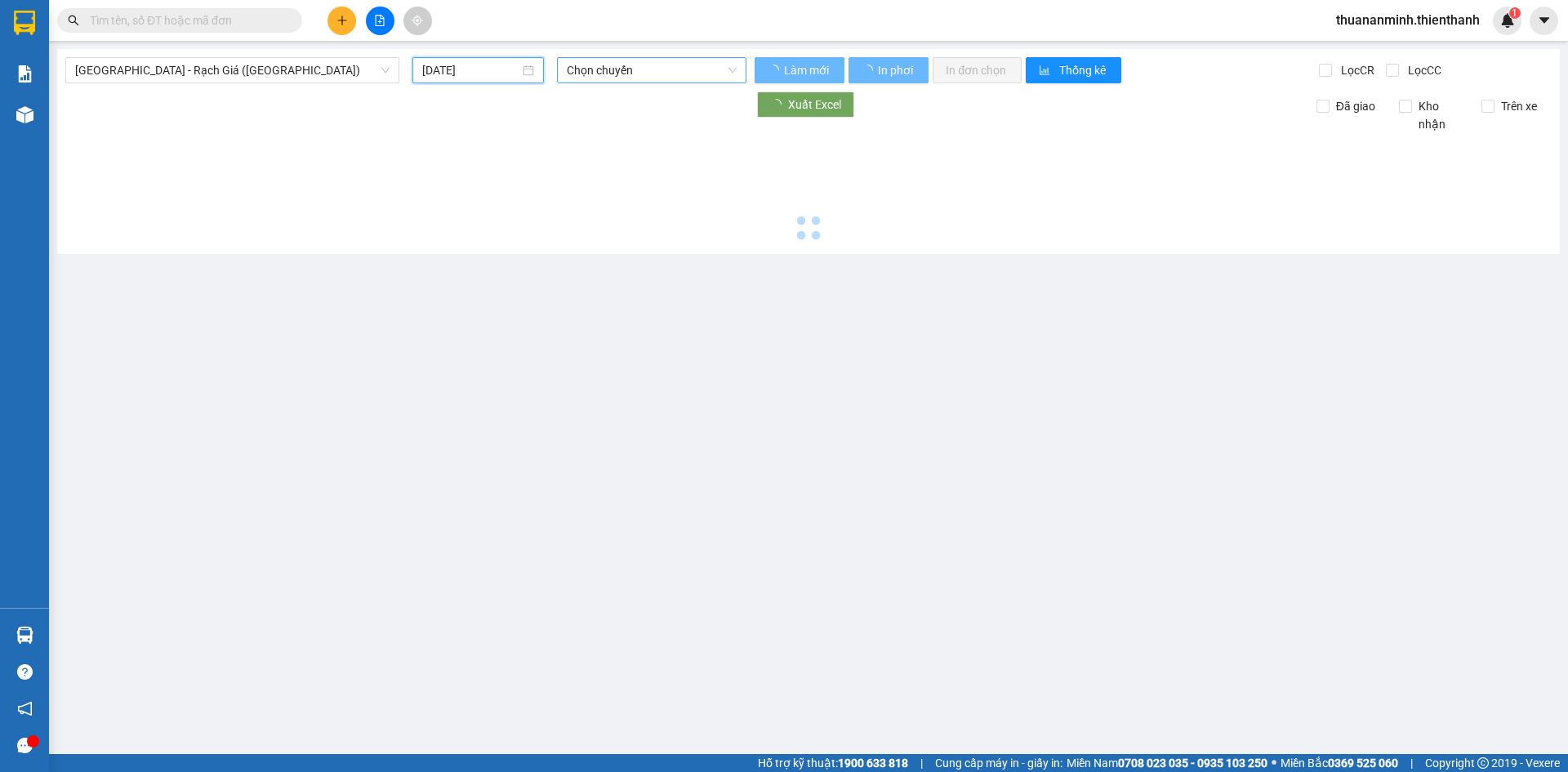
type input "[DATE]"
click at [626, 58] on span "Chọn chuyến" at bounding box center [651, 69] width 170 height 24
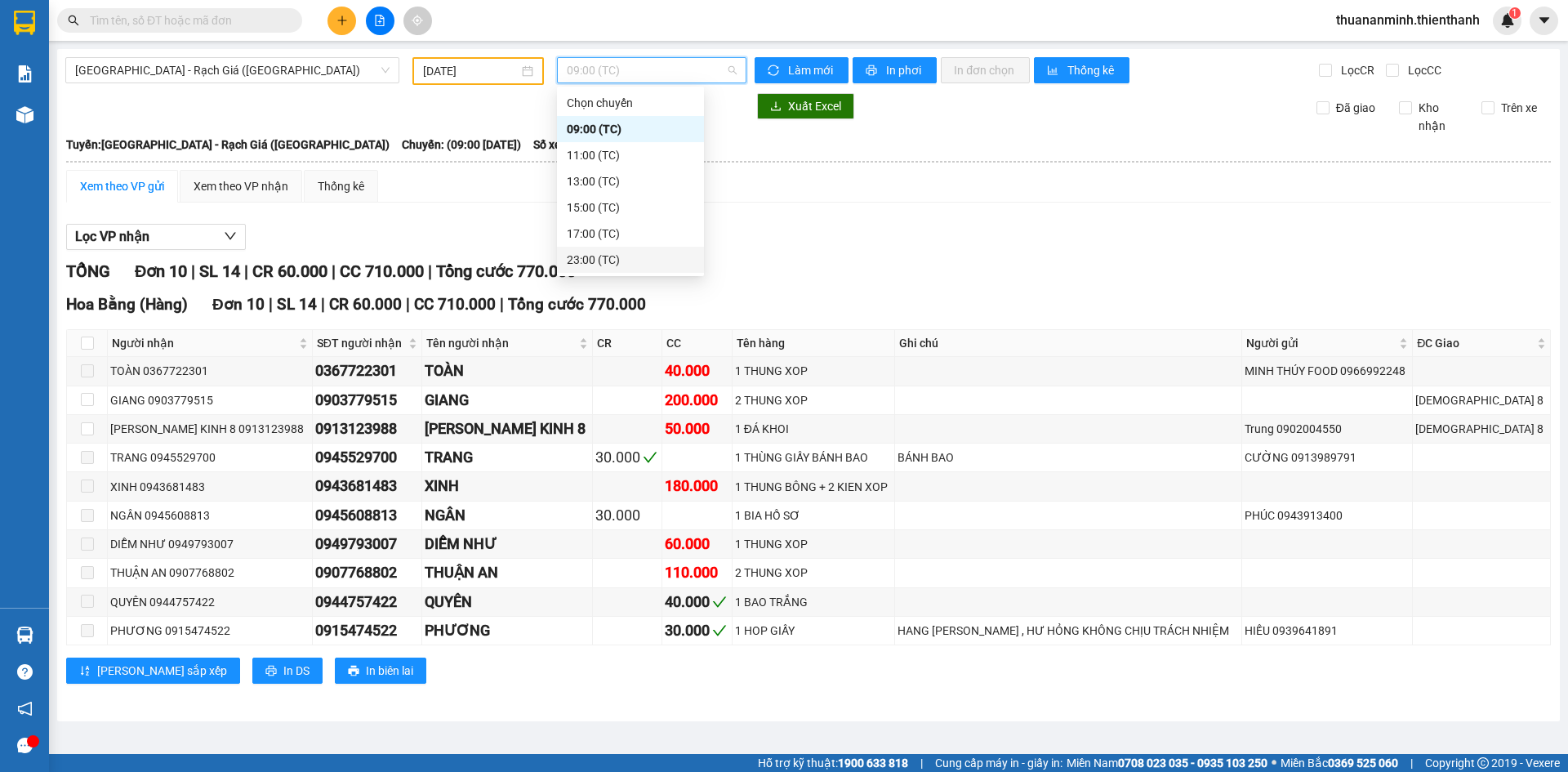
click at [593, 254] on div "23:00 (TC)" at bounding box center [631, 260] width 128 height 18
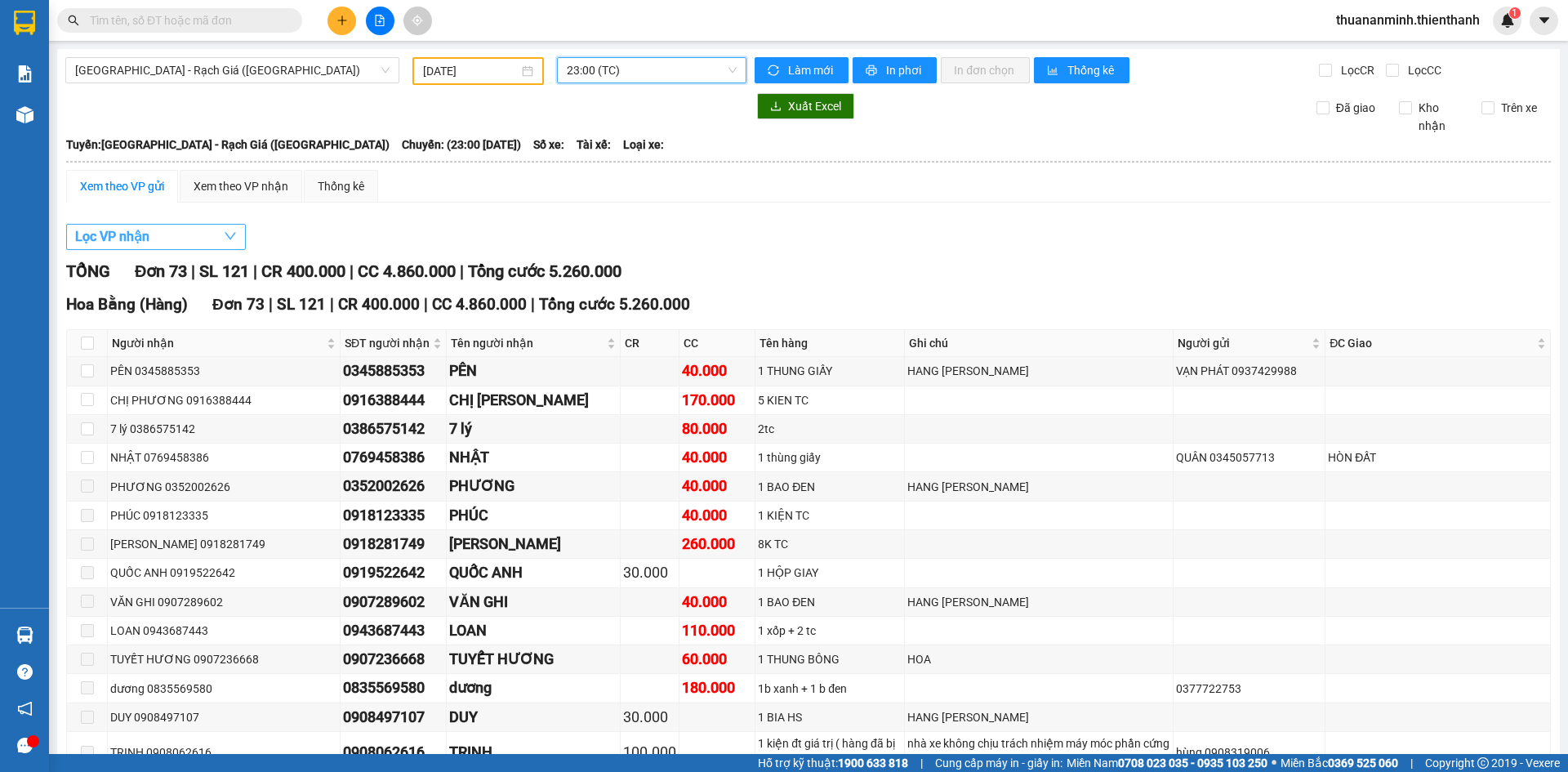
click at [155, 236] on button "Lọc VP nhận" at bounding box center [157, 237] width 180 height 26
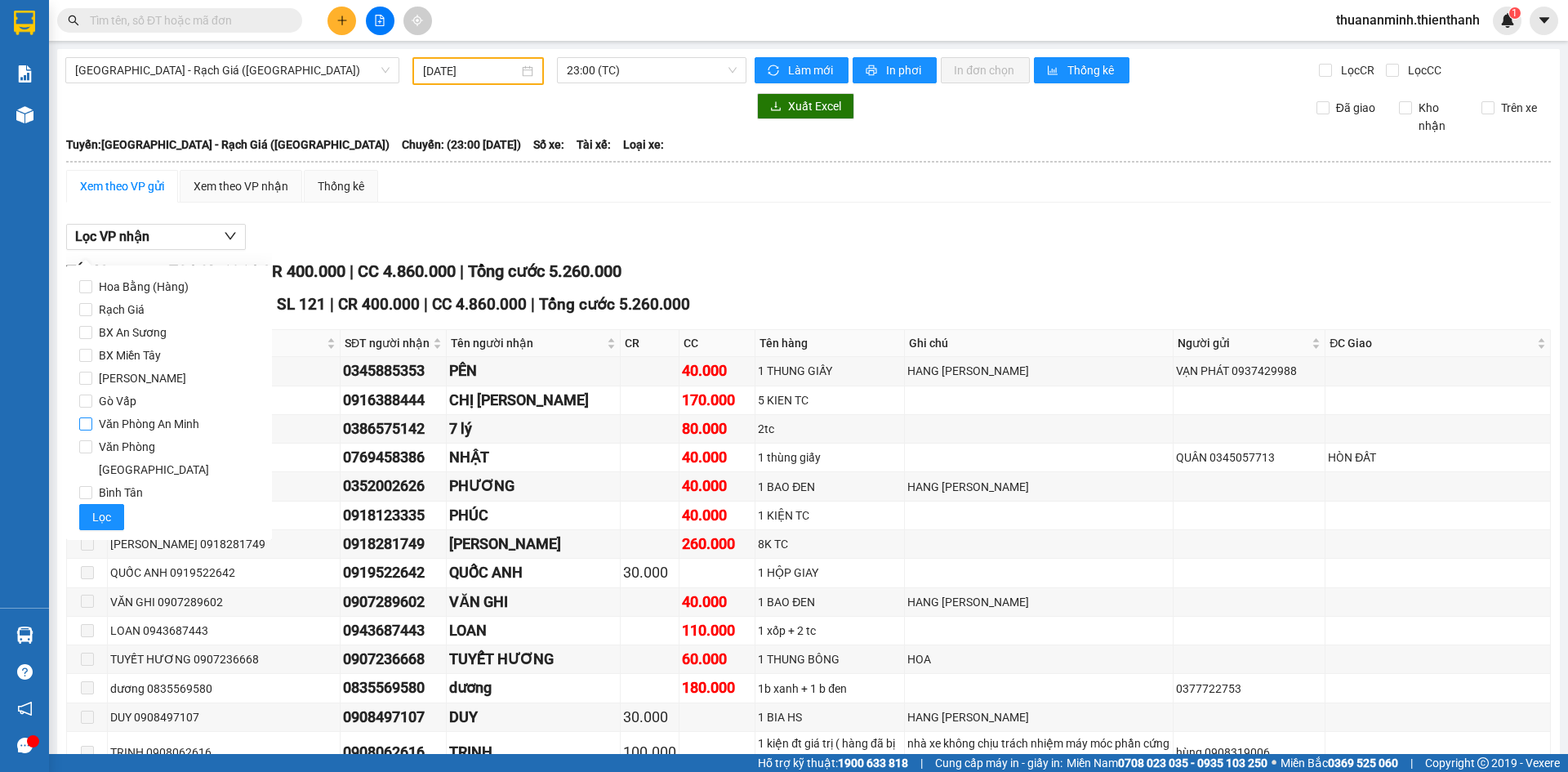
drag, startPoint x: 182, startPoint y: 422, endPoint x: 85, endPoint y: 475, distance: 110.5
click at [181, 422] on span "Văn Phòng An Minh" at bounding box center [149, 424] width 113 height 22
click at [93, 422] on input "Văn Phòng An Minh" at bounding box center [85, 424] width 13 height 13
checkbox input "true"
click at [104, 504] on button "Lọc" at bounding box center [102, 516] width 45 height 26
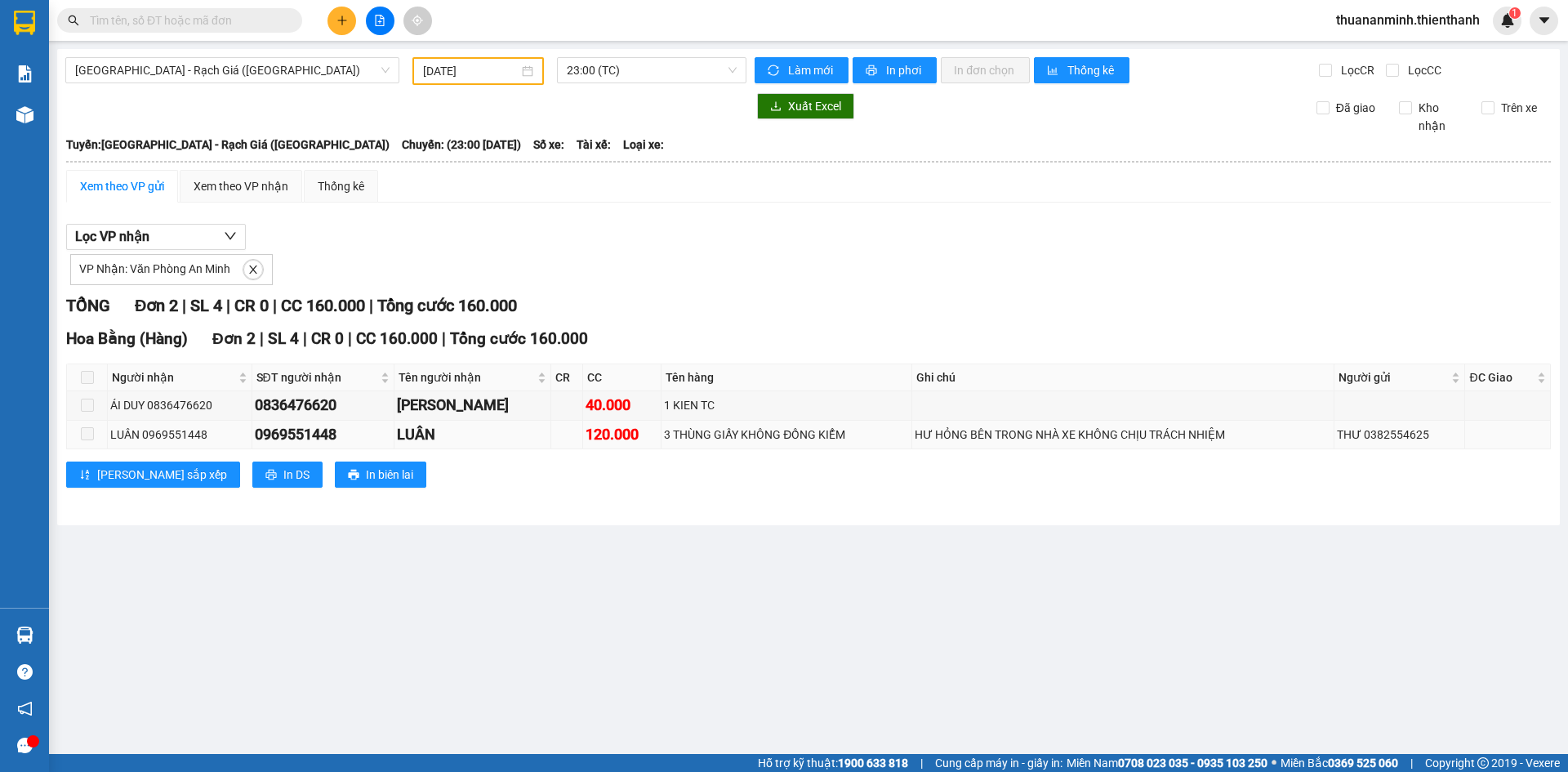
click at [305, 434] on div "0969551448" at bounding box center [323, 434] width 137 height 22
copy div "0969551448"
click at [970, 271] on div "VP Nhận: Văn Phòng An Minh" at bounding box center [809, 267] width 1485 height 35
